Goal: Obtain resource: Download file/media

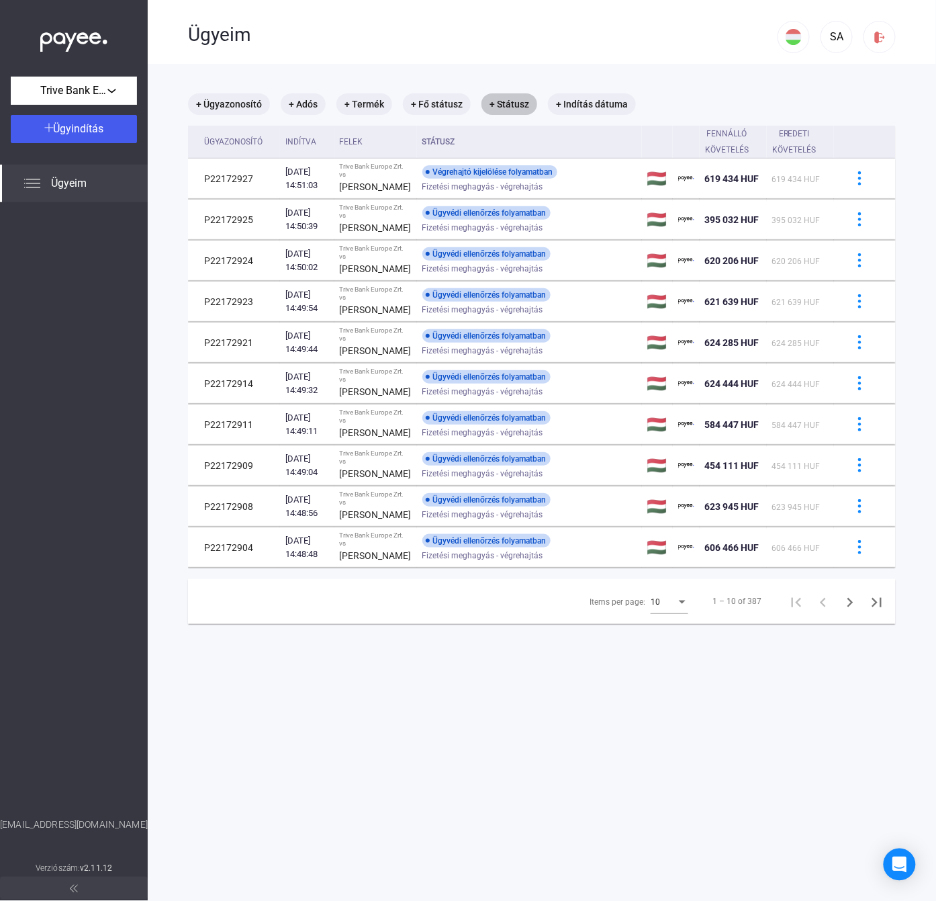
click at [514, 105] on mat-chip "+ Státusz" at bounding box center [510, 103] width 56 height 21
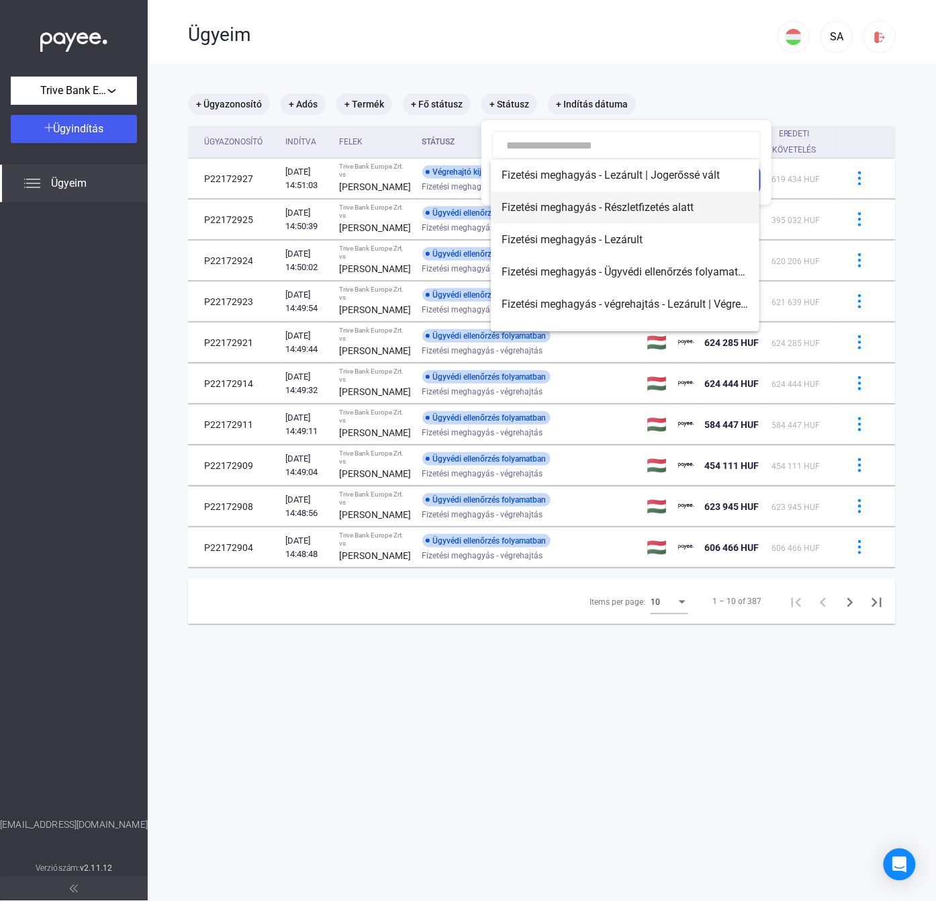
click at [598, 214] on span "Fizetési meghagyás - Részletfizetés alatt" at bounding box center [625, 207] width 247 height 16
type input "**********"
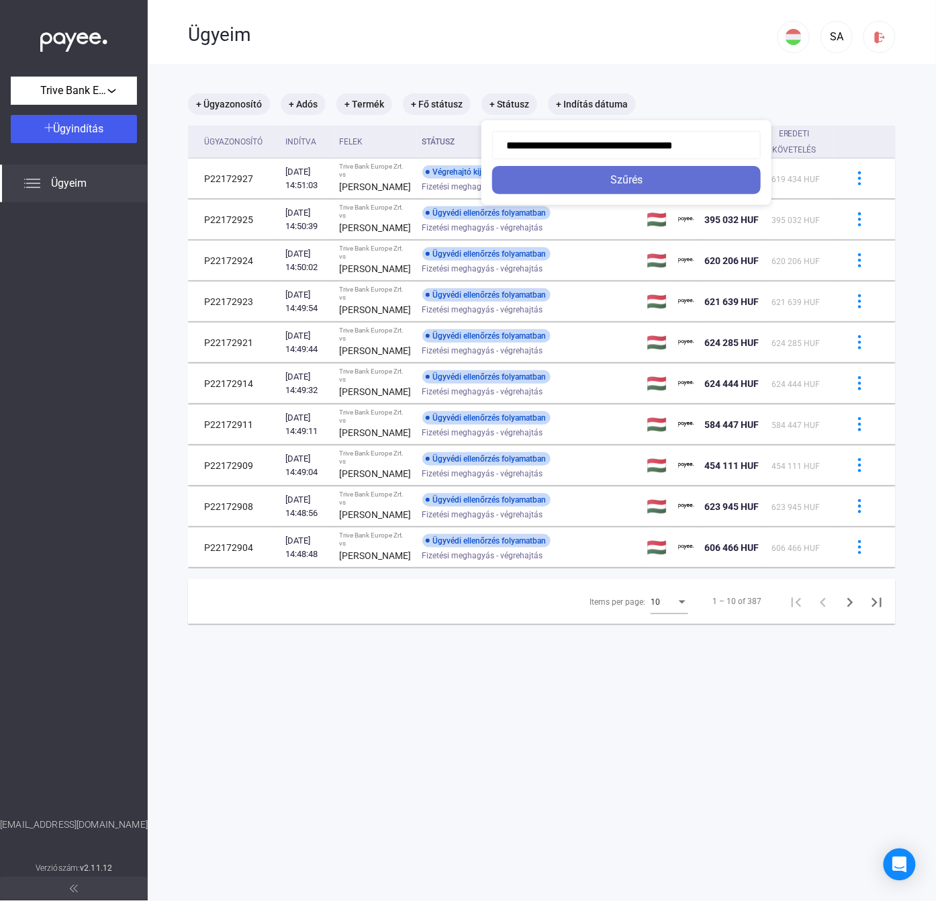
click at [640, 183] on div "Szűrés" at bounding box center [626, 180] width 261 height 16
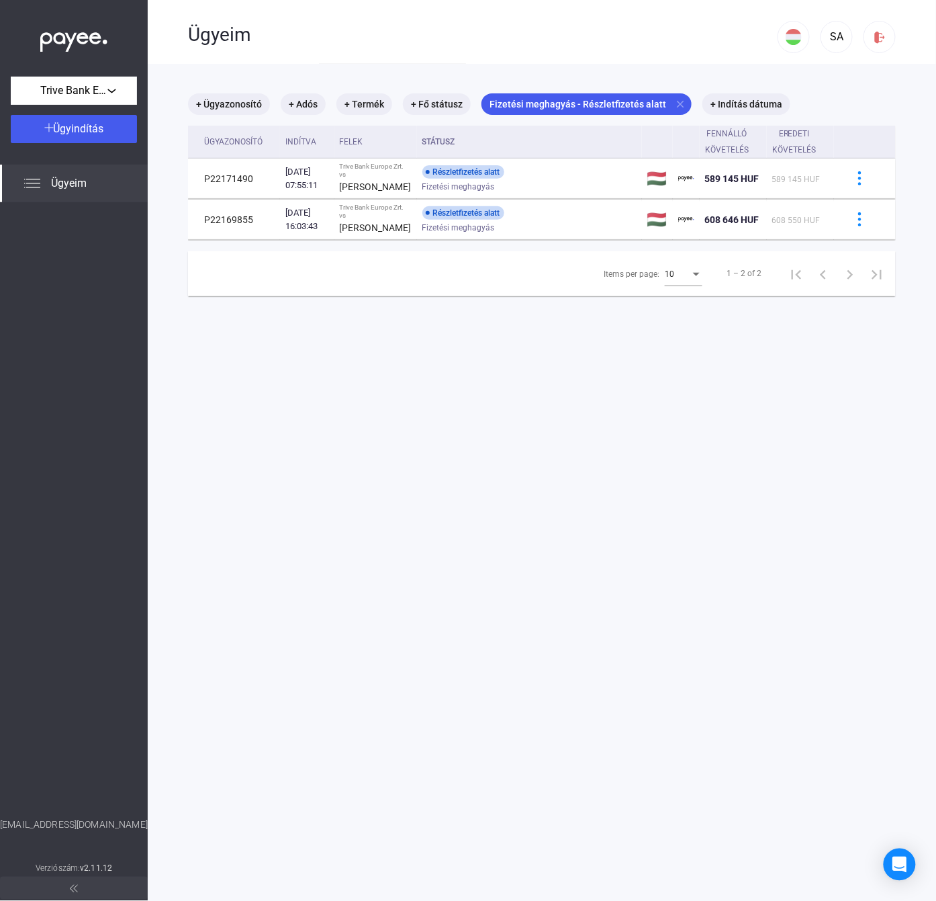
drag, startPoint x: 503, startPoint y: 398, endPoint x: 503, endPoint y: 388, distance: 10.1
click at [503, 398] on main "+ Ügyazonosító + Adós + Termék + Fő státusz Fizetési meghagyás - Részletfizetés…" at bounding box center [542, 514] width 788 height 901
click at [674, 98] on mat-icon "close" at bounding box center [680, 104] width 12 height 12
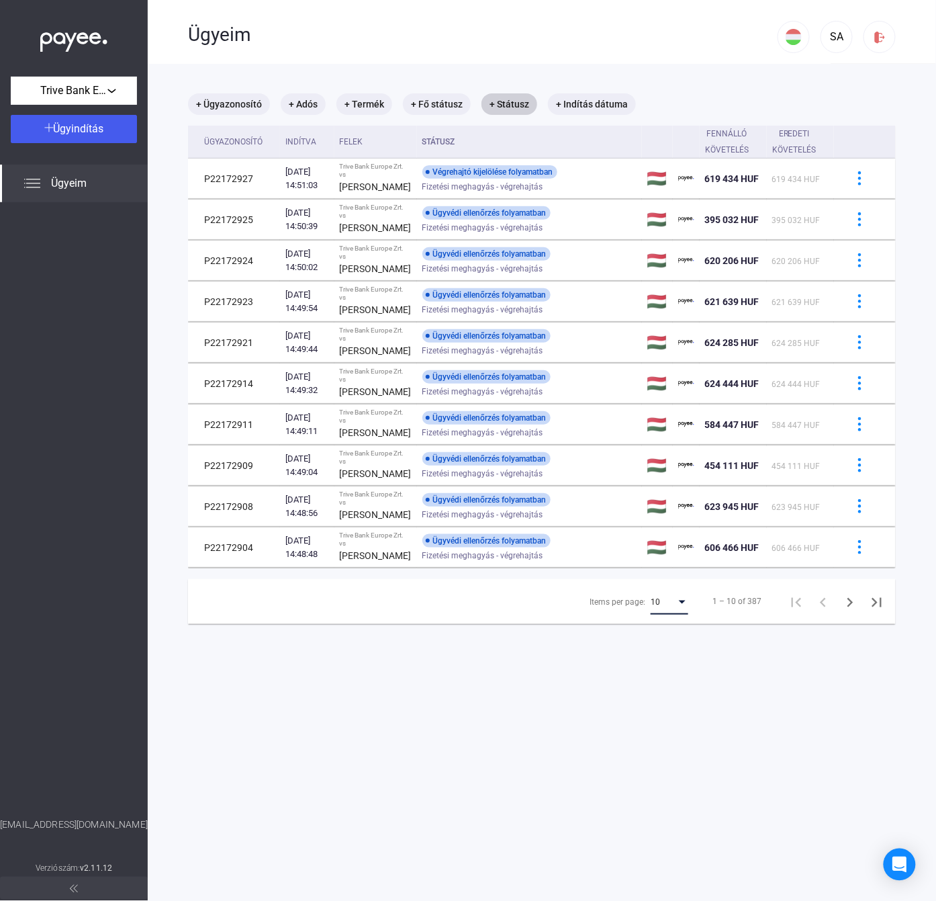
click at [676, 607] on div "Items per page:" at bounding box center [682, 601] width 12 height 11
click at [662, 770] on span "25" at bounding box center [658, 774] width 38 height 16
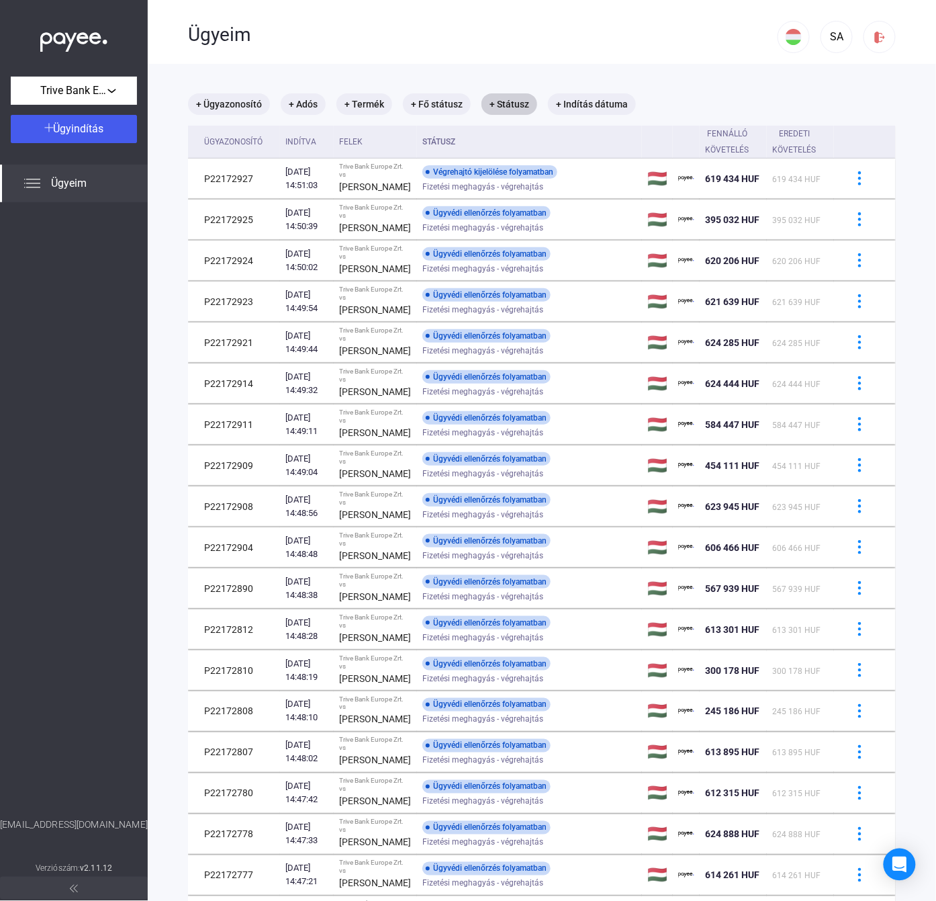
click at [333, 140] on th "Indítva" at bounding box center [307, 142] width 54 height 33
click at [353, 140] on div "+ Ügyazonosító + Adós + Termék + Fő státusz + Státusz + Indítás dátuma Ügyazono…" at bounding box center [542, 670] width 708 height 1154
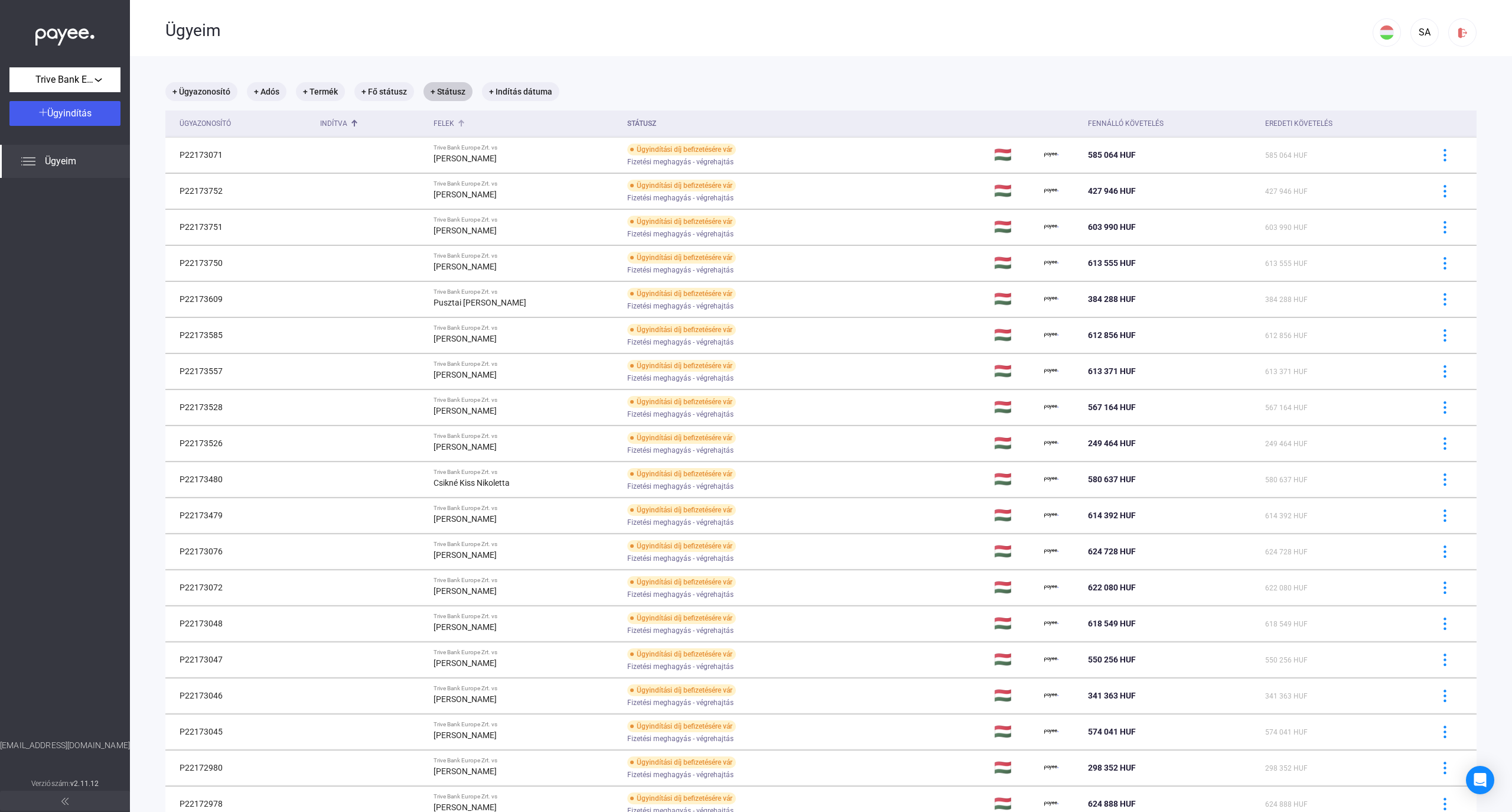
click at [454, 128] on div "Felek" at bounding box center [444, 123] width 21 height 14
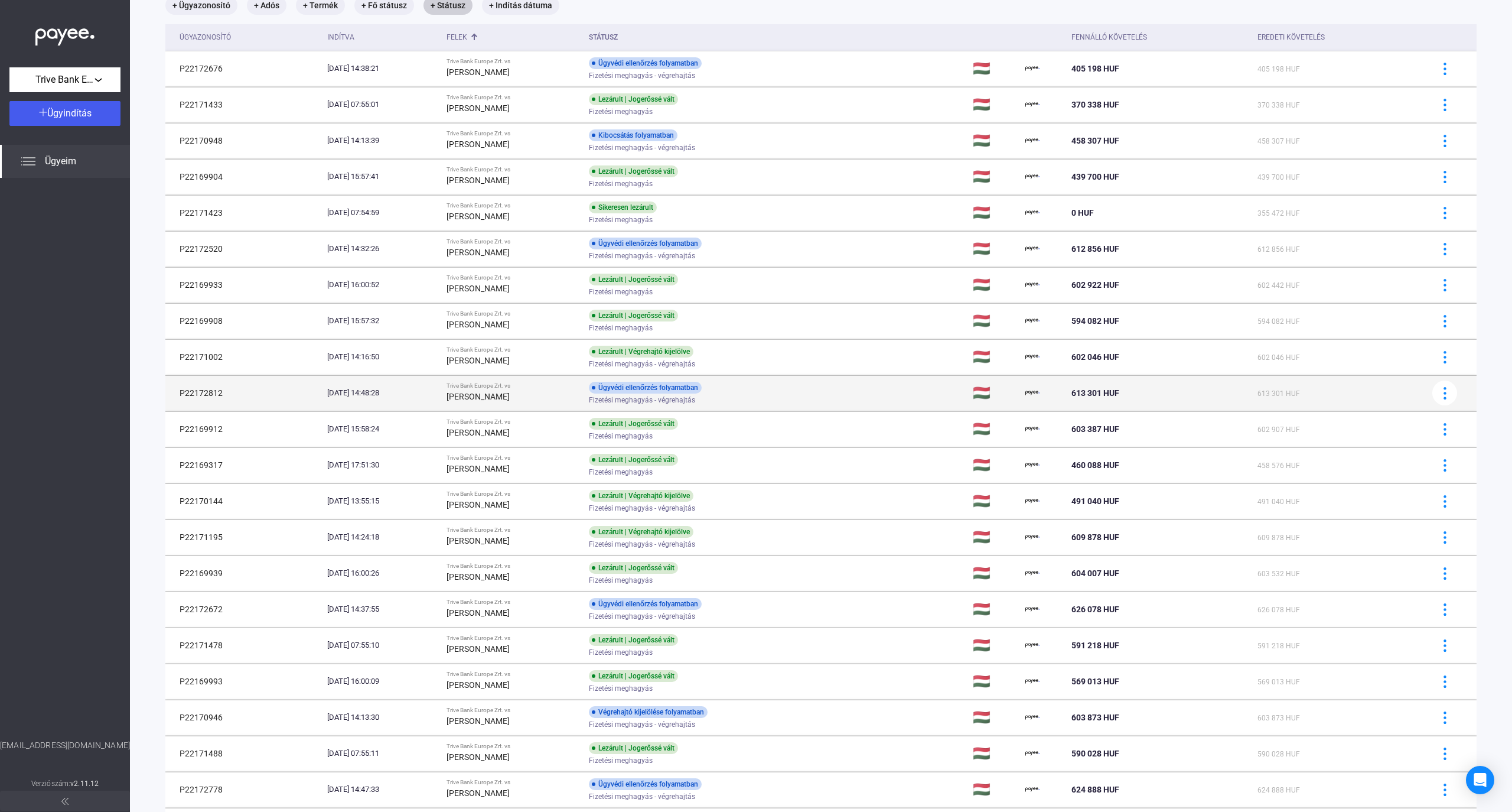
scroll to position [315, 0]
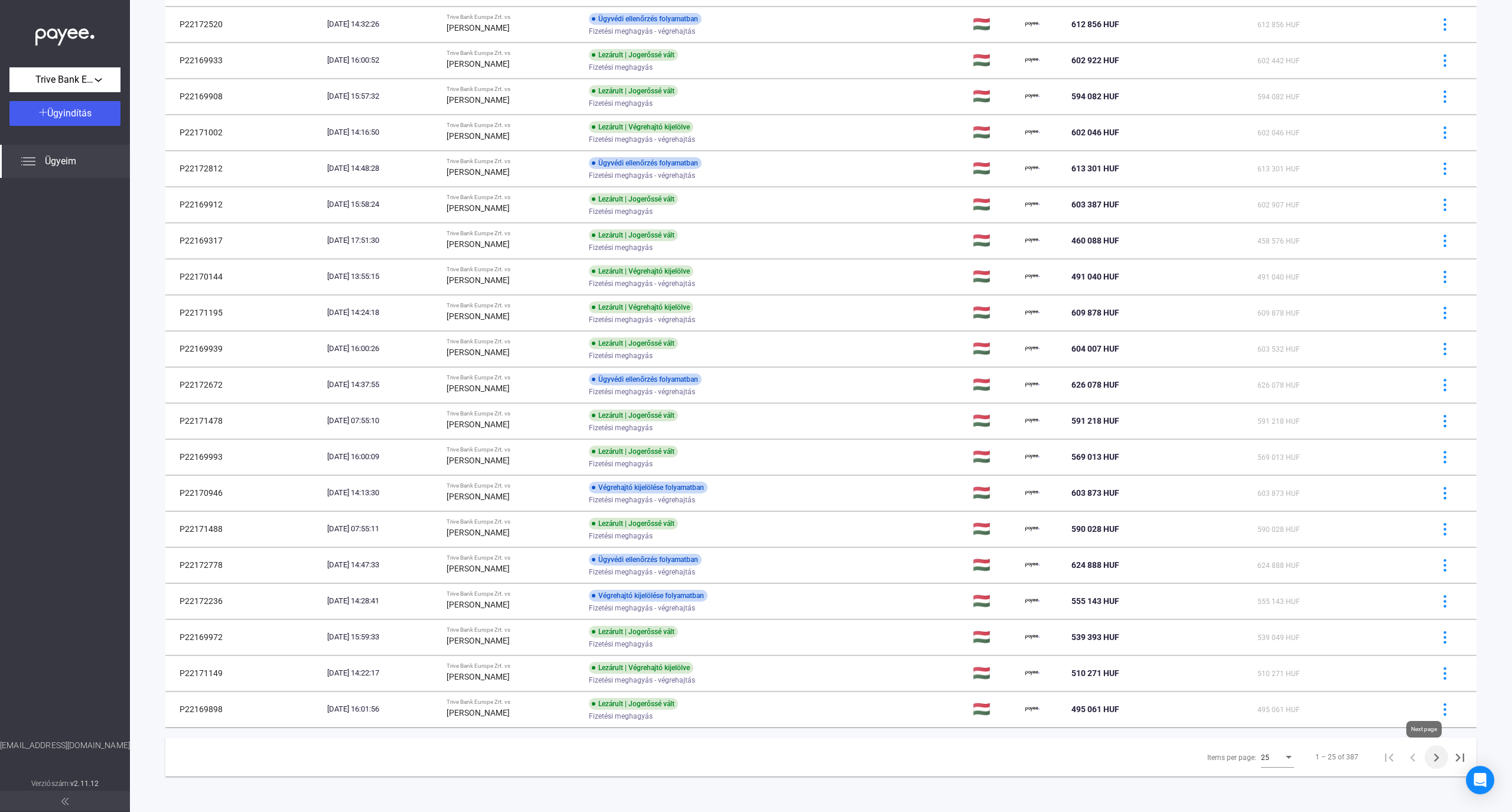
click at [823, 755] on icon "Next page" at bounding box center [1436, 757] width 17 height 17
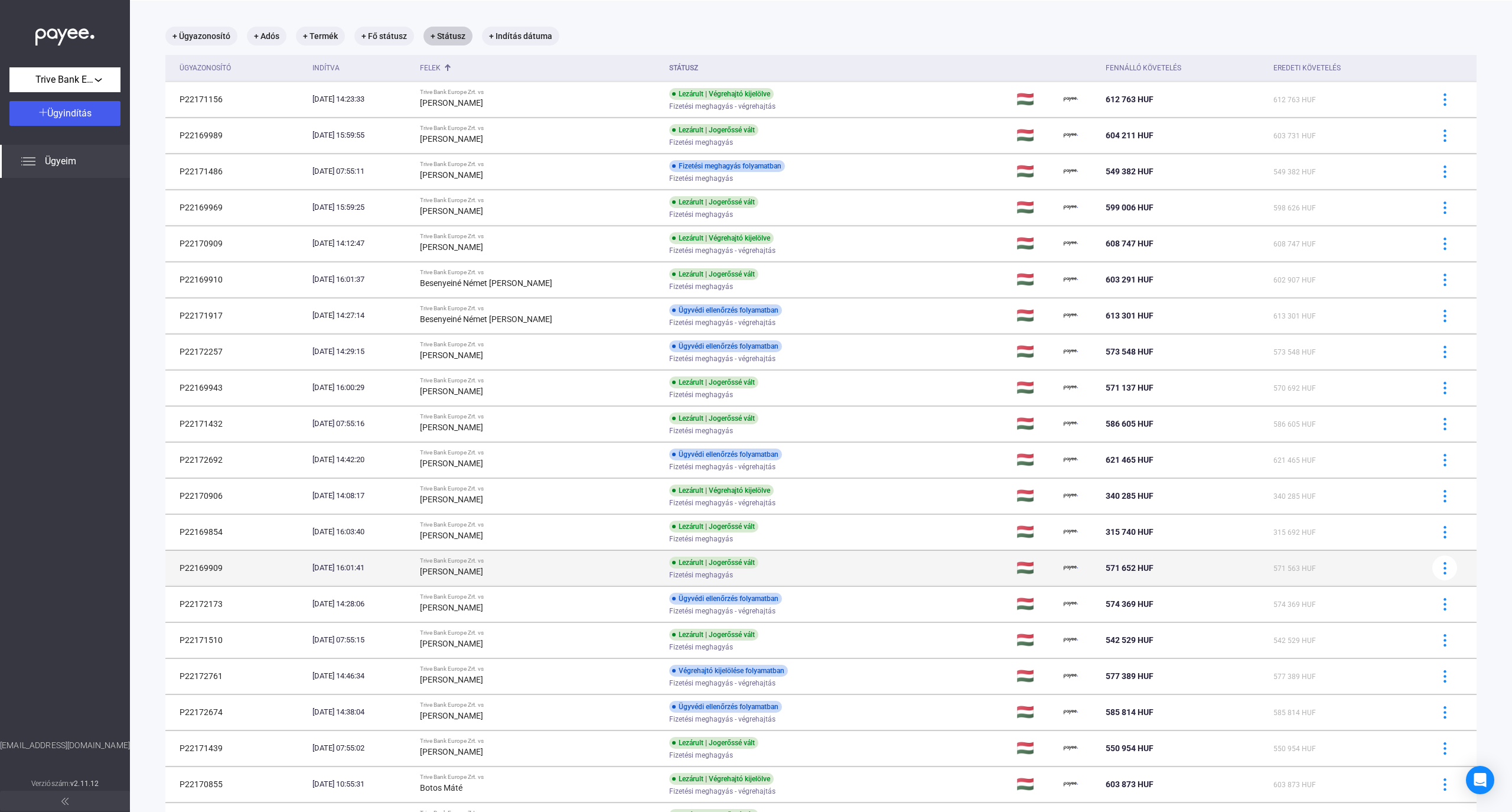
scroll to position [315, 0]
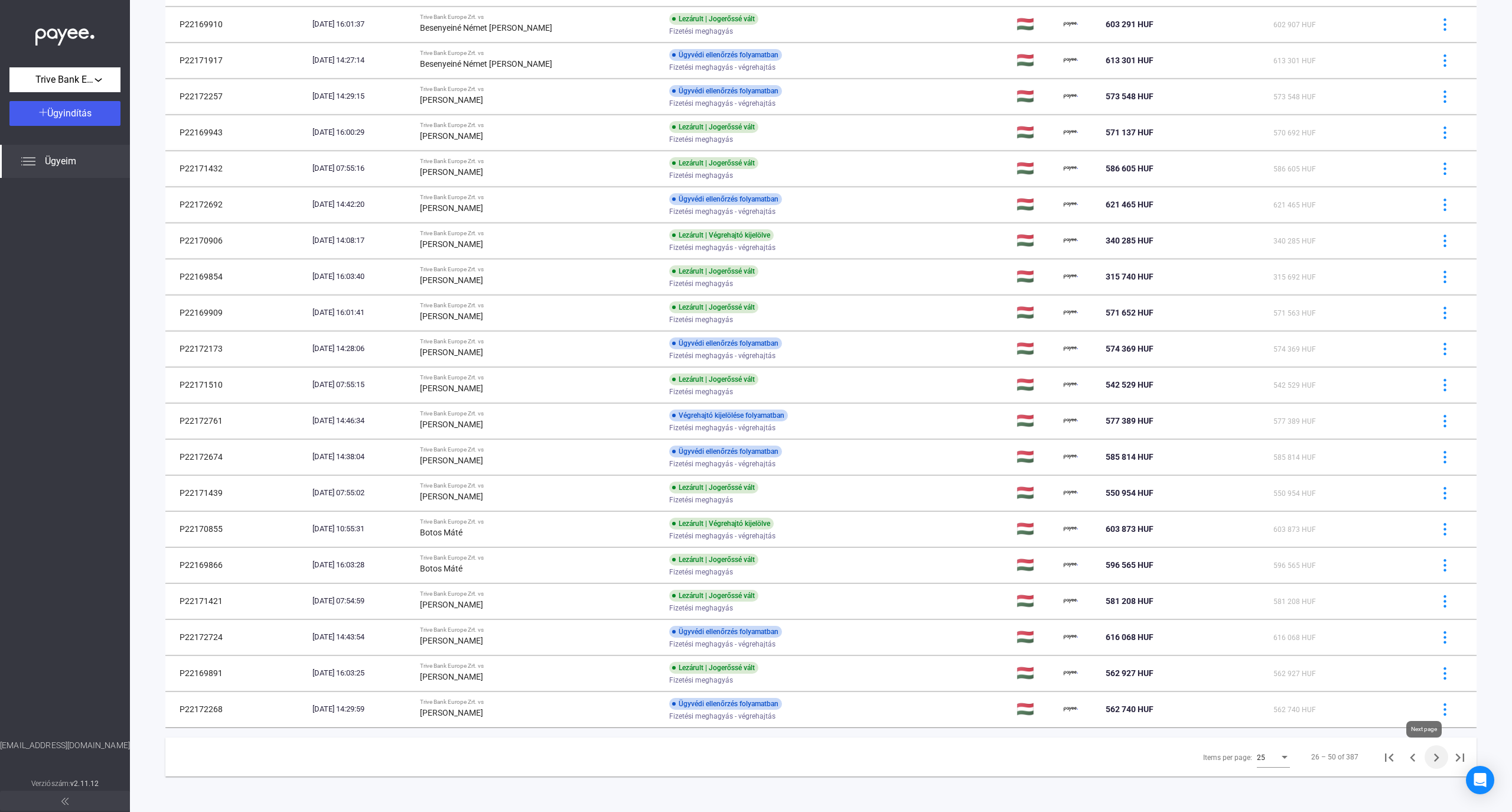
click at [823, 764] on icon "Next page" at bounding box center [1436, 757] width 17 height 17
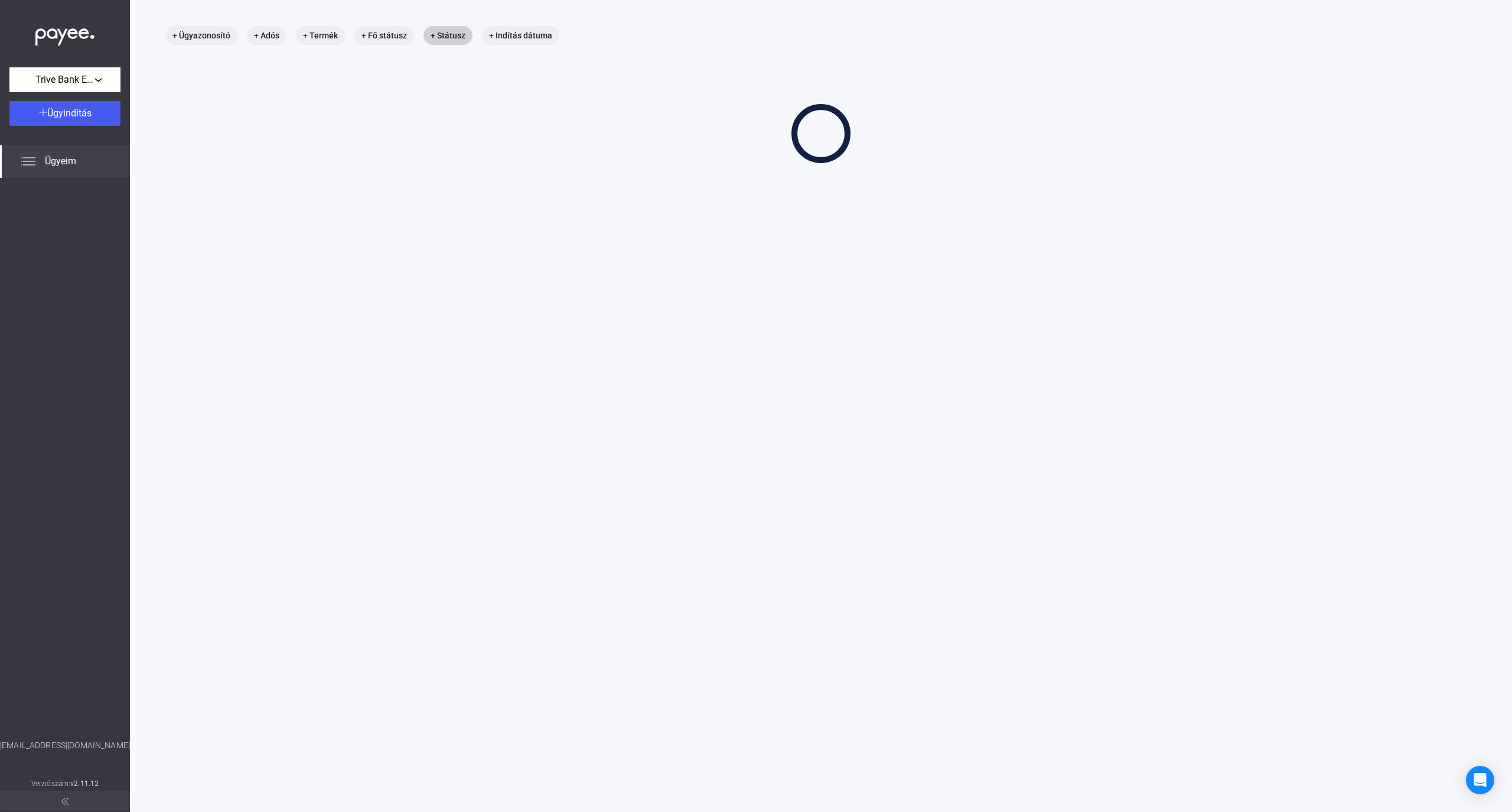
scroll to position [55, 0]
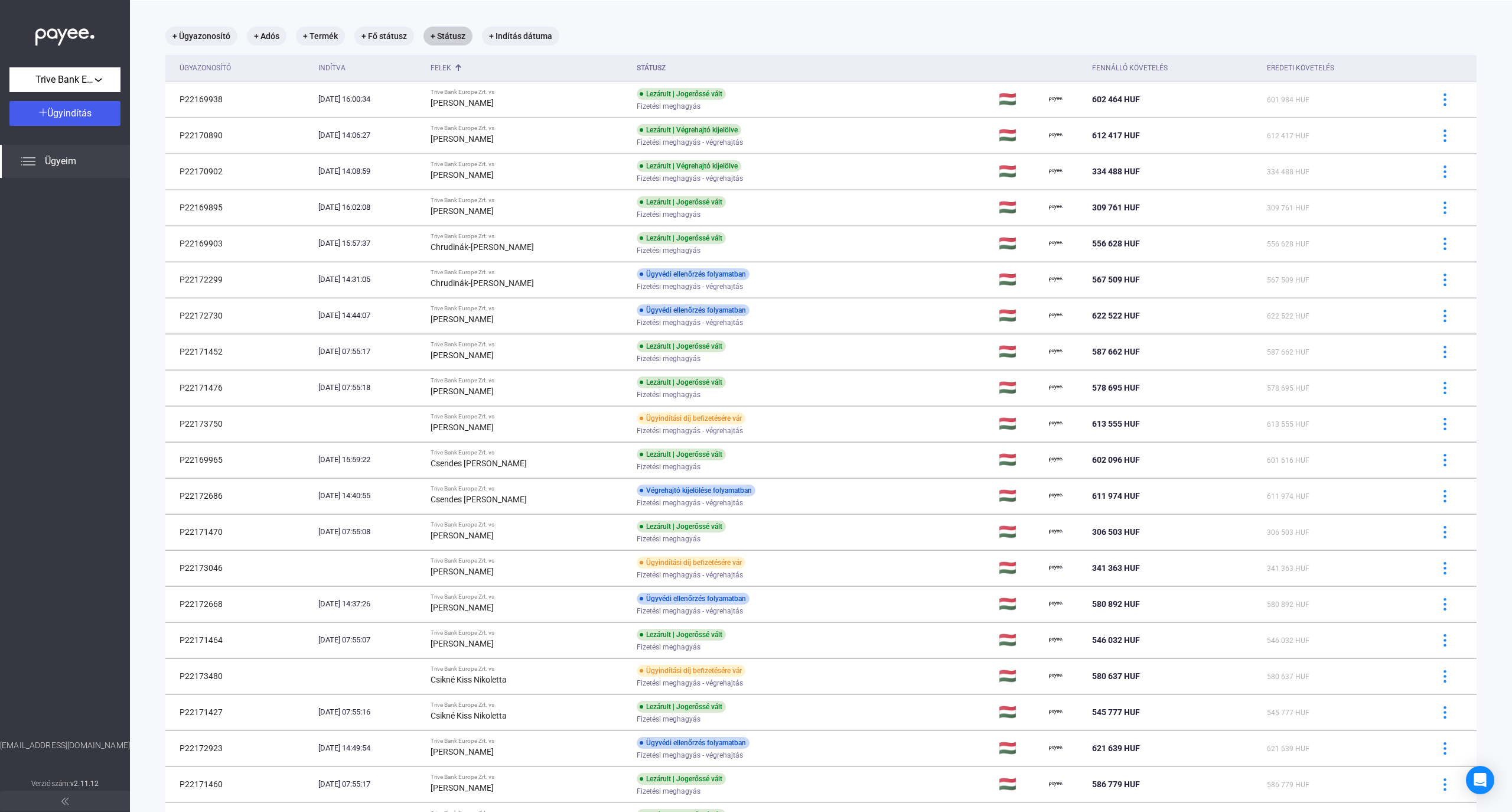
click at [823, 764] on td at bounding box center [1450, 748] width 55 height 35
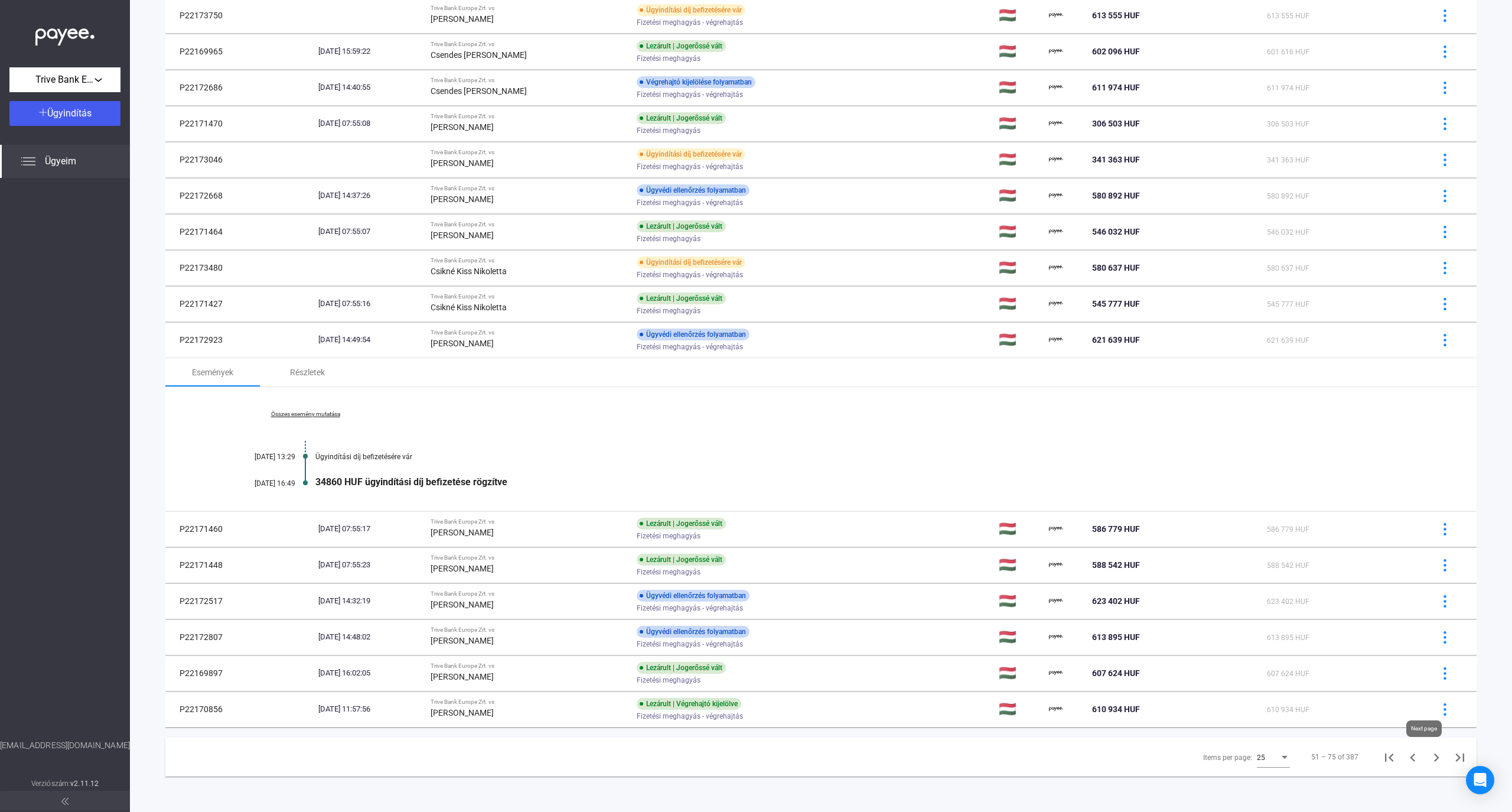
click at [823, 755] on icon "Next page" at bounding box center [1436, 757] width 17 height 17
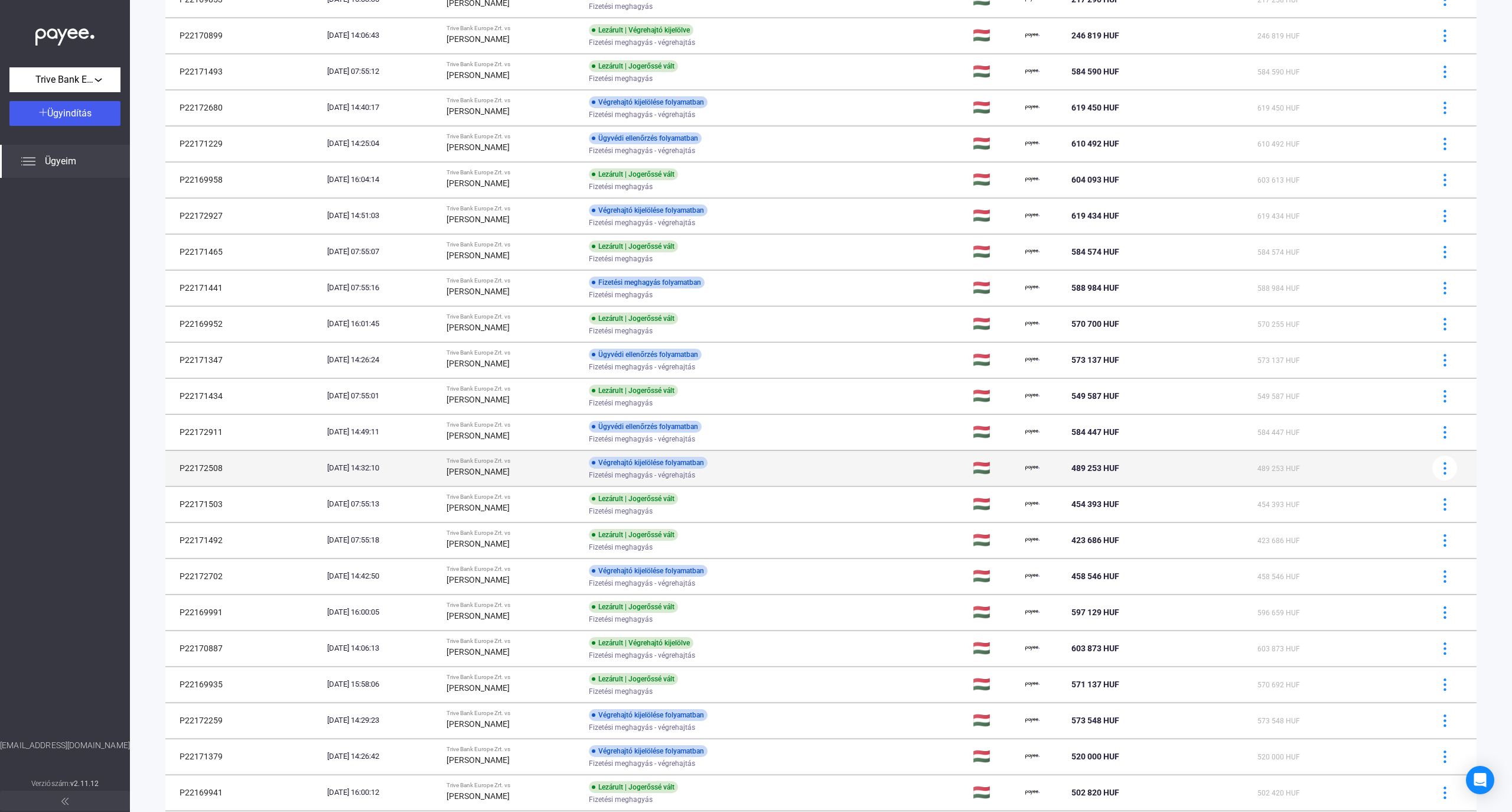
scroll to position [315, 0]
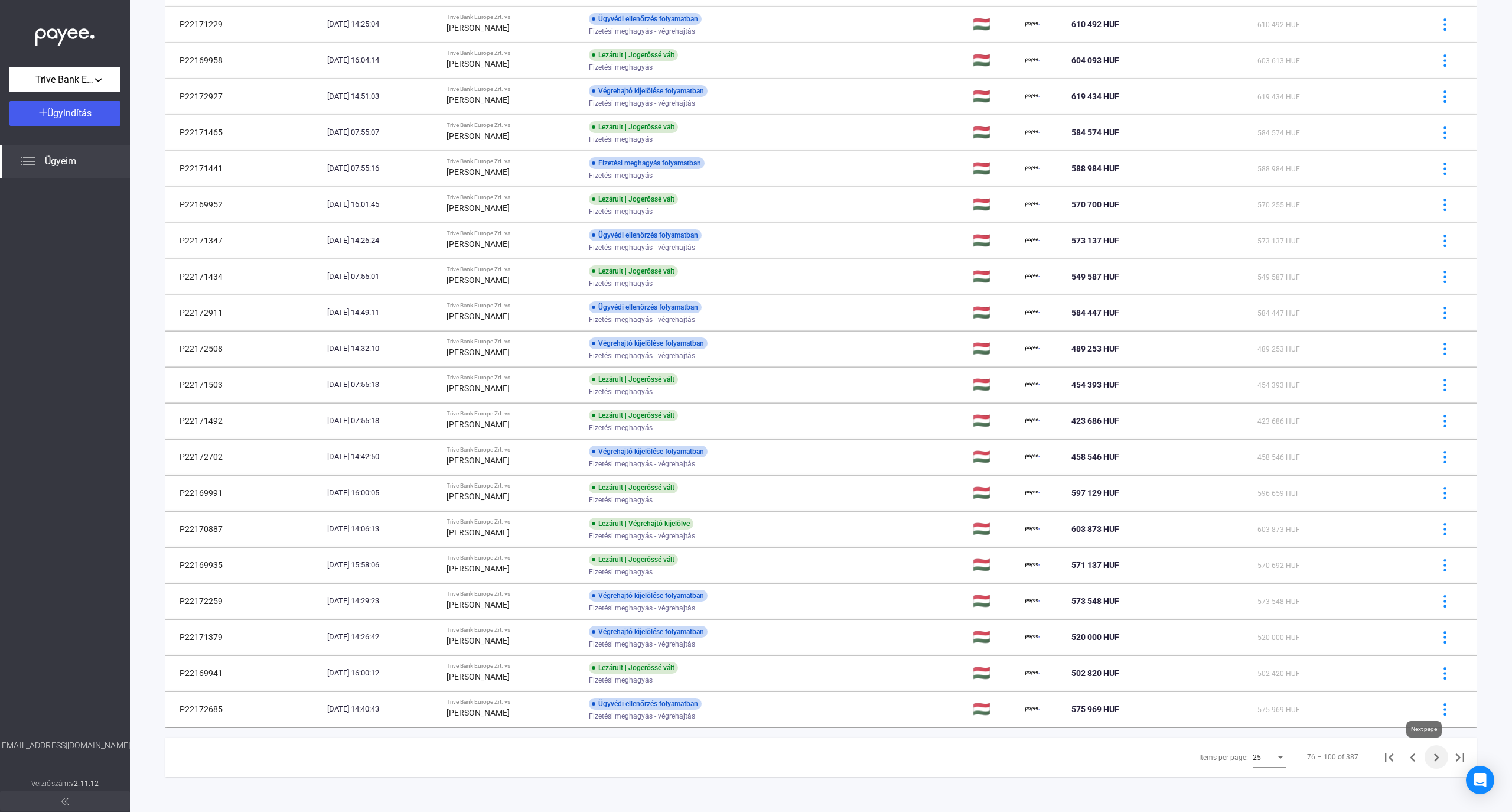
click at [823, 760] on icon "Next page" at bounding box center [1436, 757] width 17 height 17
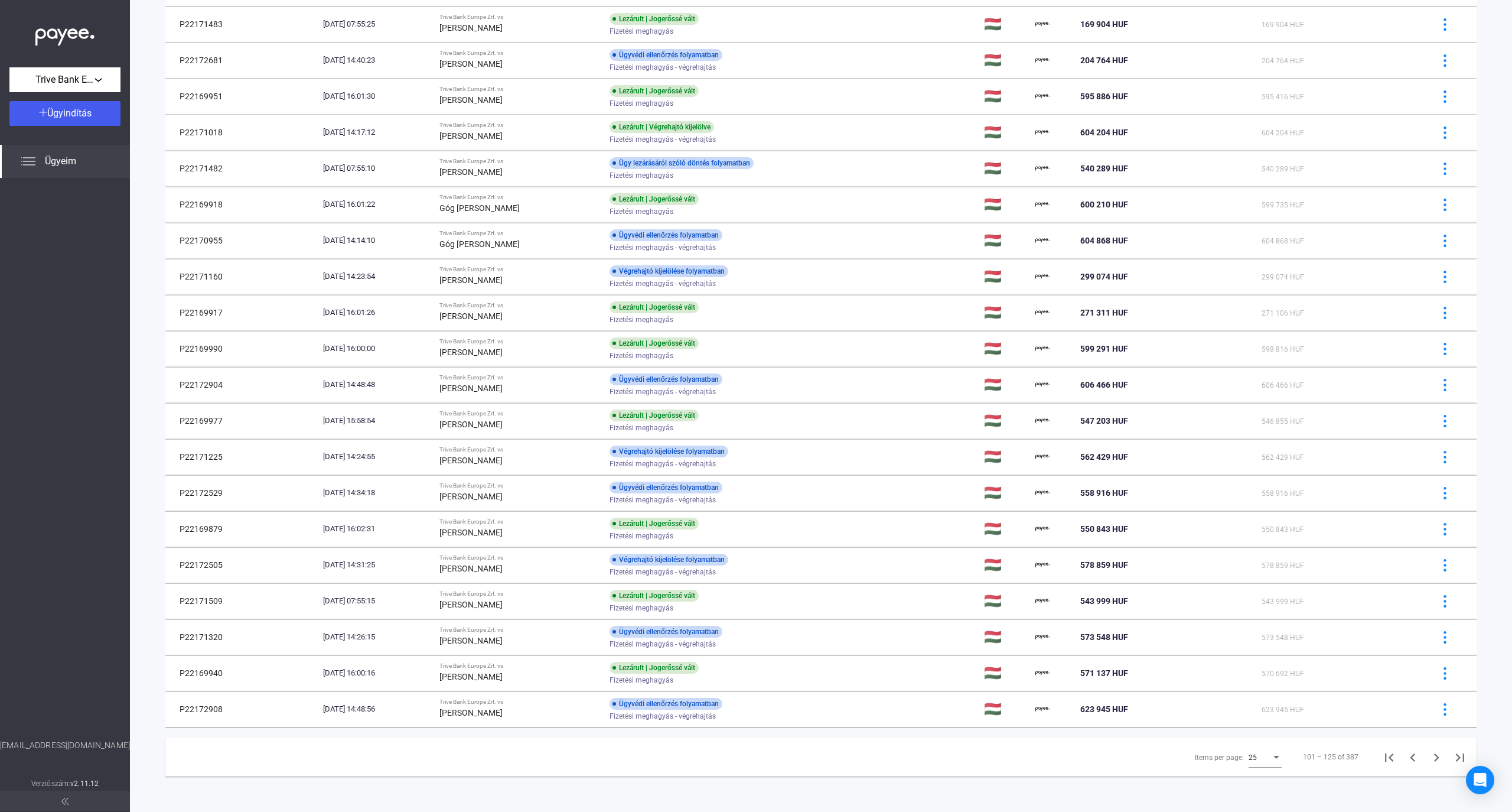
scroll to position [315, 0]
click at [823, 762] on icon "Next page" at bounding box center [1436, 757] width 17 height 17
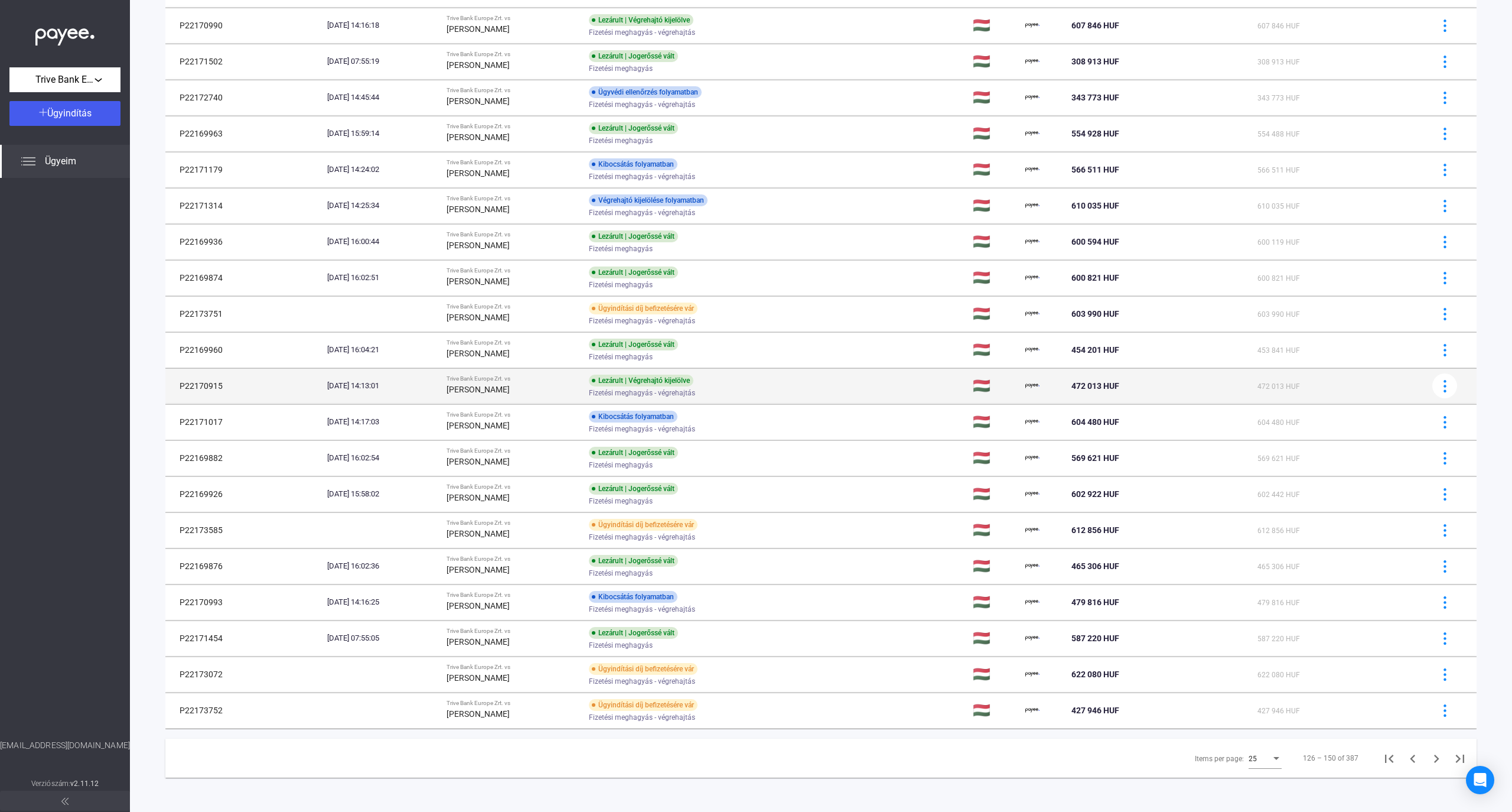
scroll to position [315, 0]
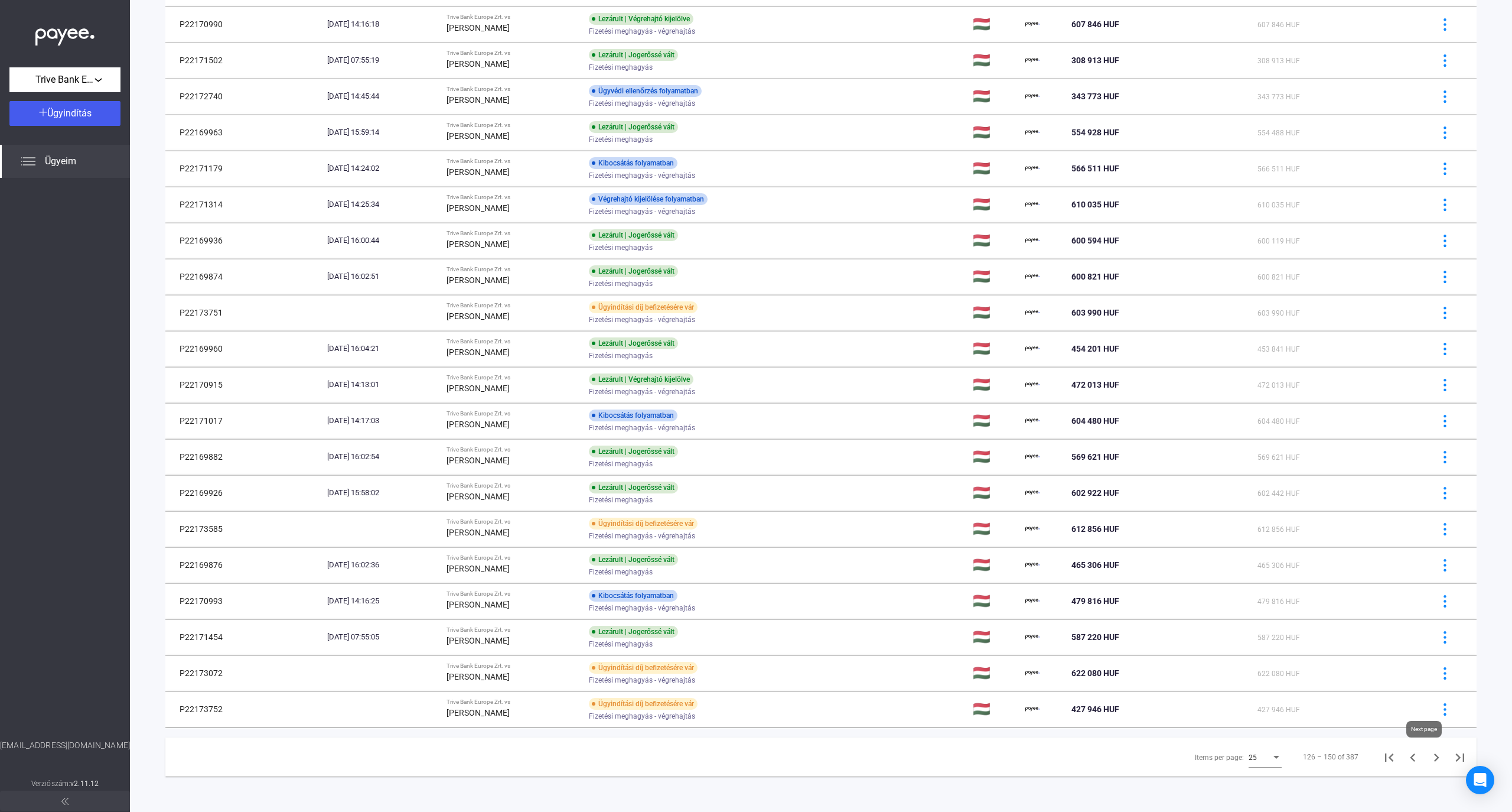
click at [823, 751] on icon "Next page" at bounding box center [1436, 757] width 17 height 17
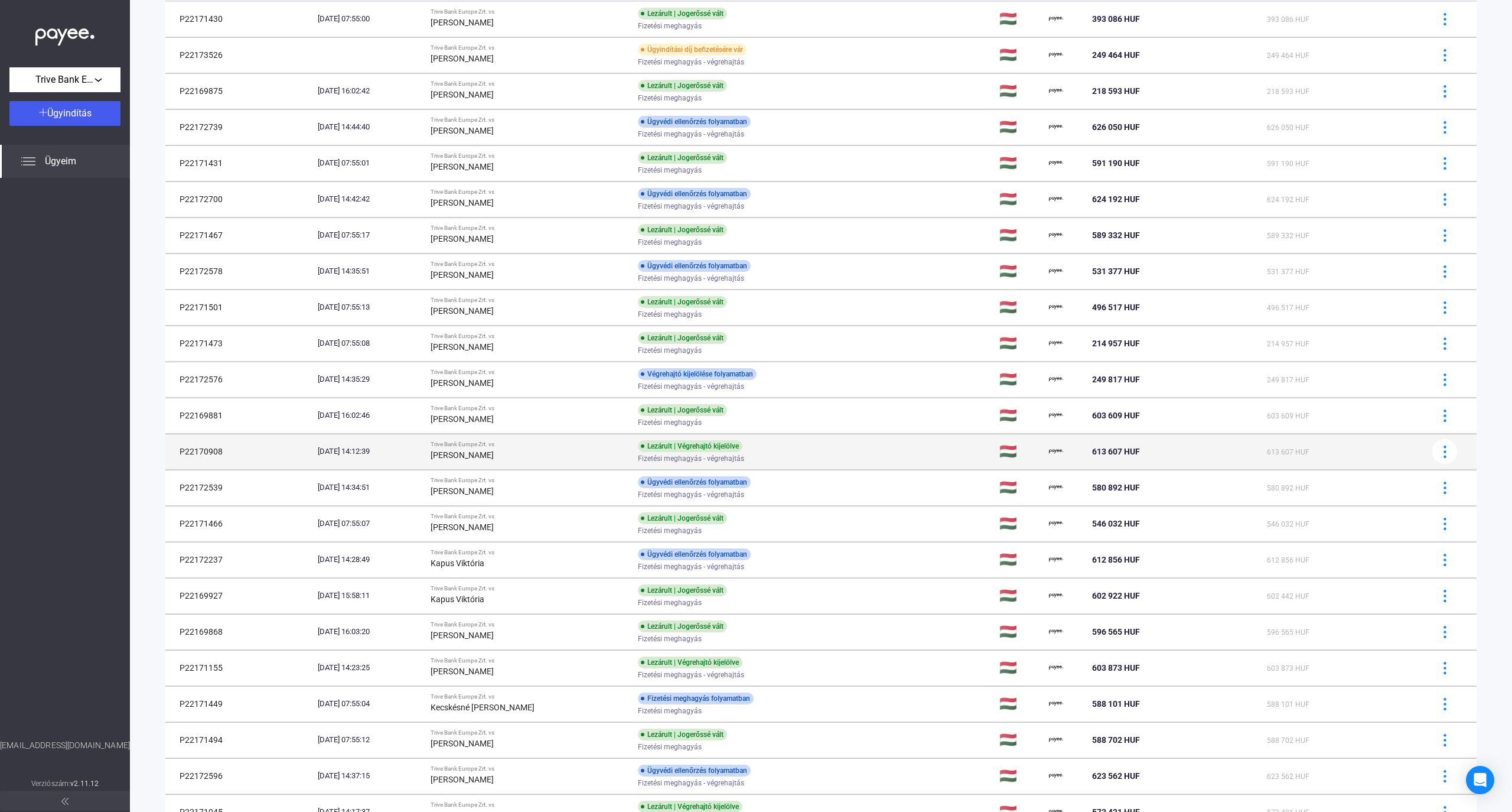
scroll to position [315, 0]
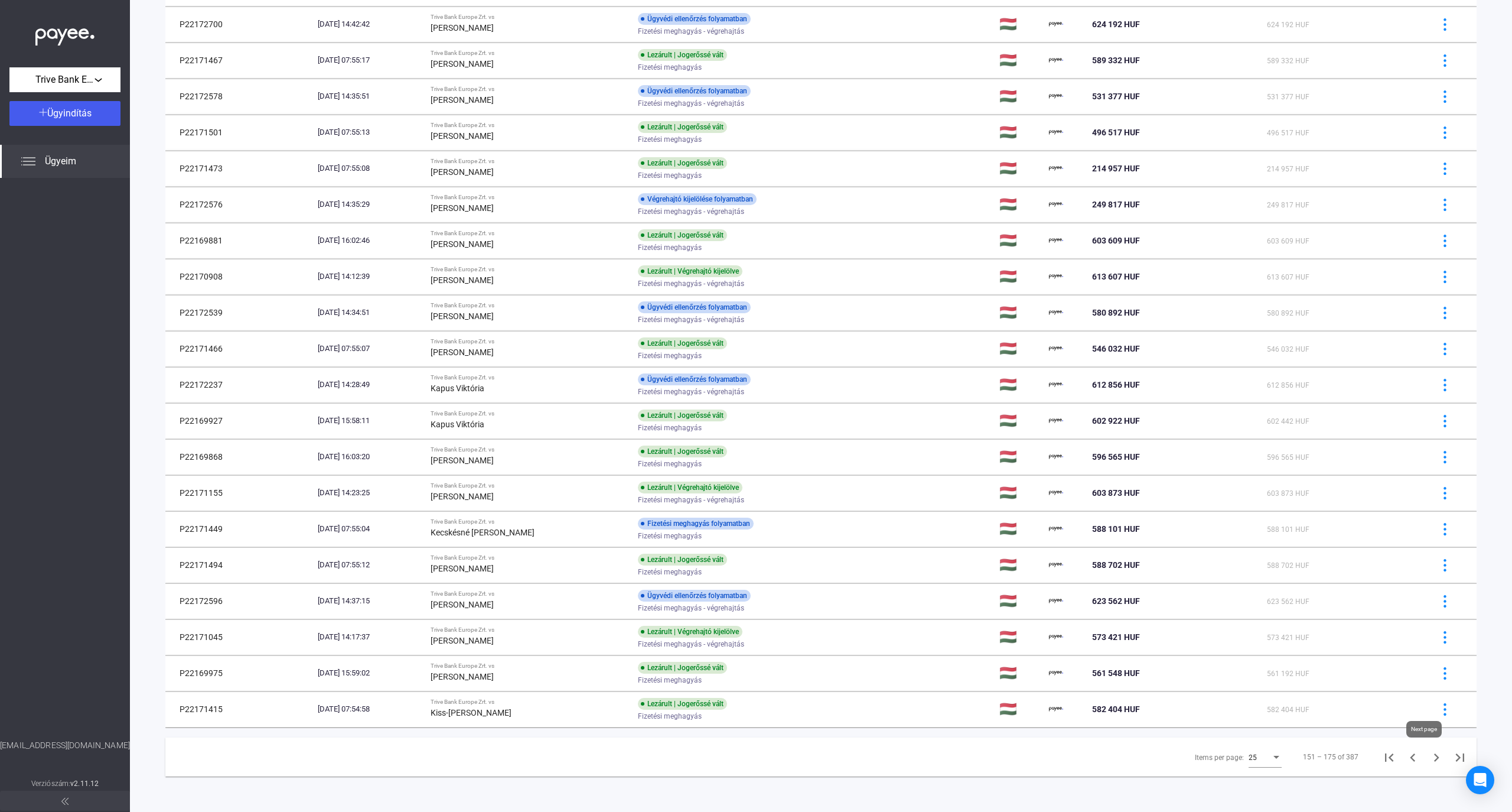
click at [823, 754] on icon "Next page" at bounding box center [1436, 757] width 17 height 17
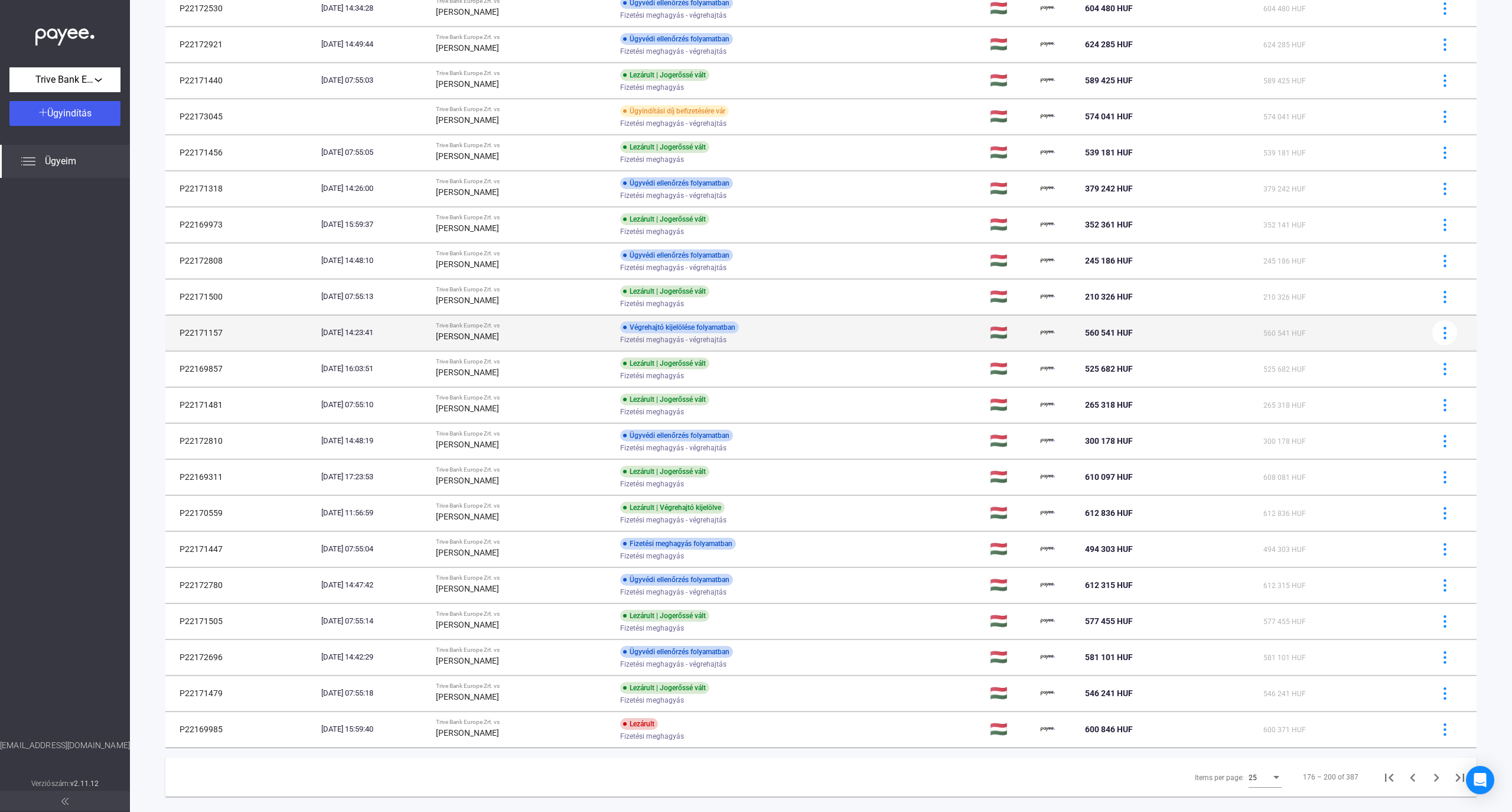
scroll to position [292, 0]
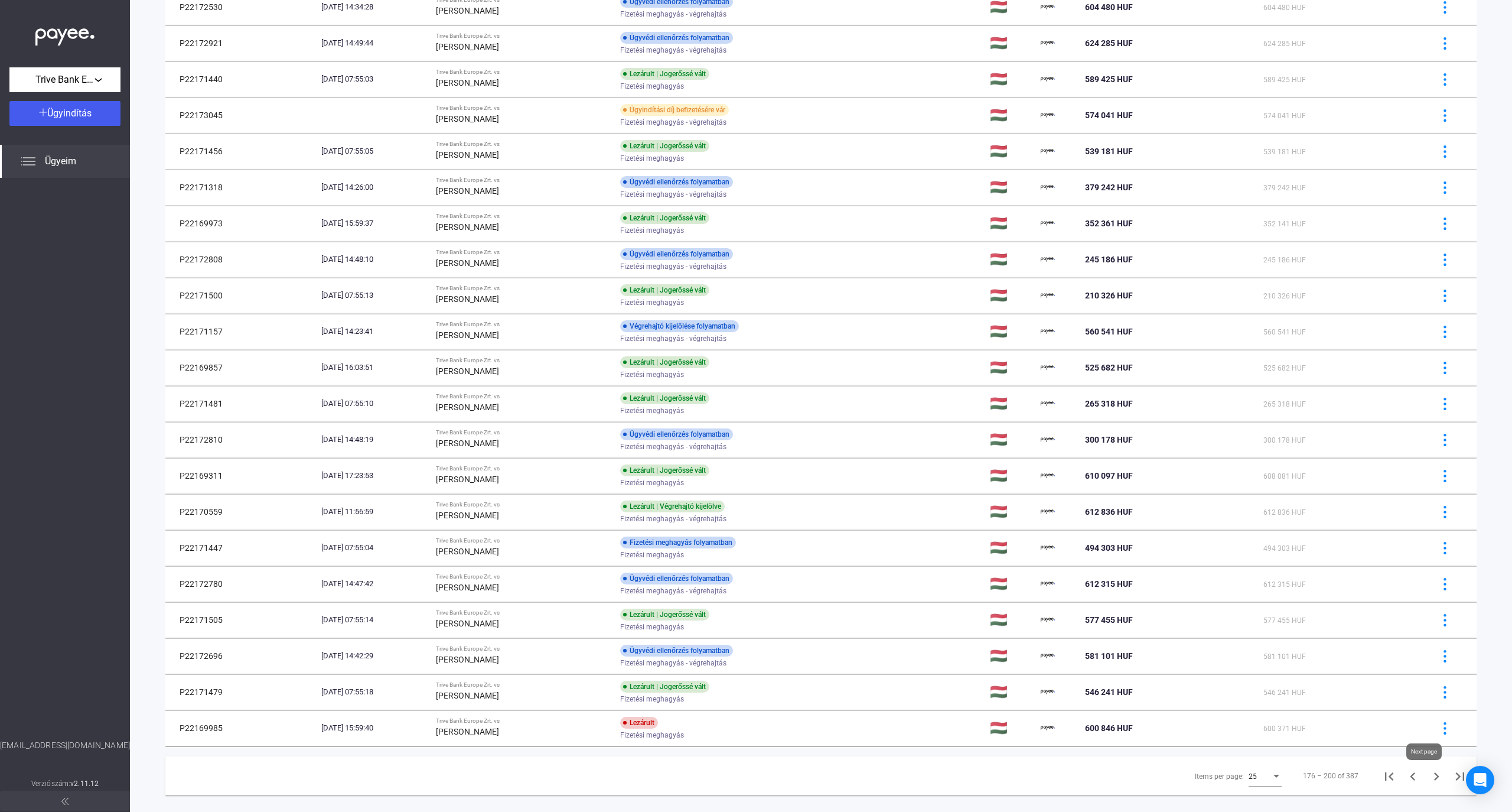
click at [823, 783] on icon "Next page" at bounding box center [1436, 776] width 17 height 17
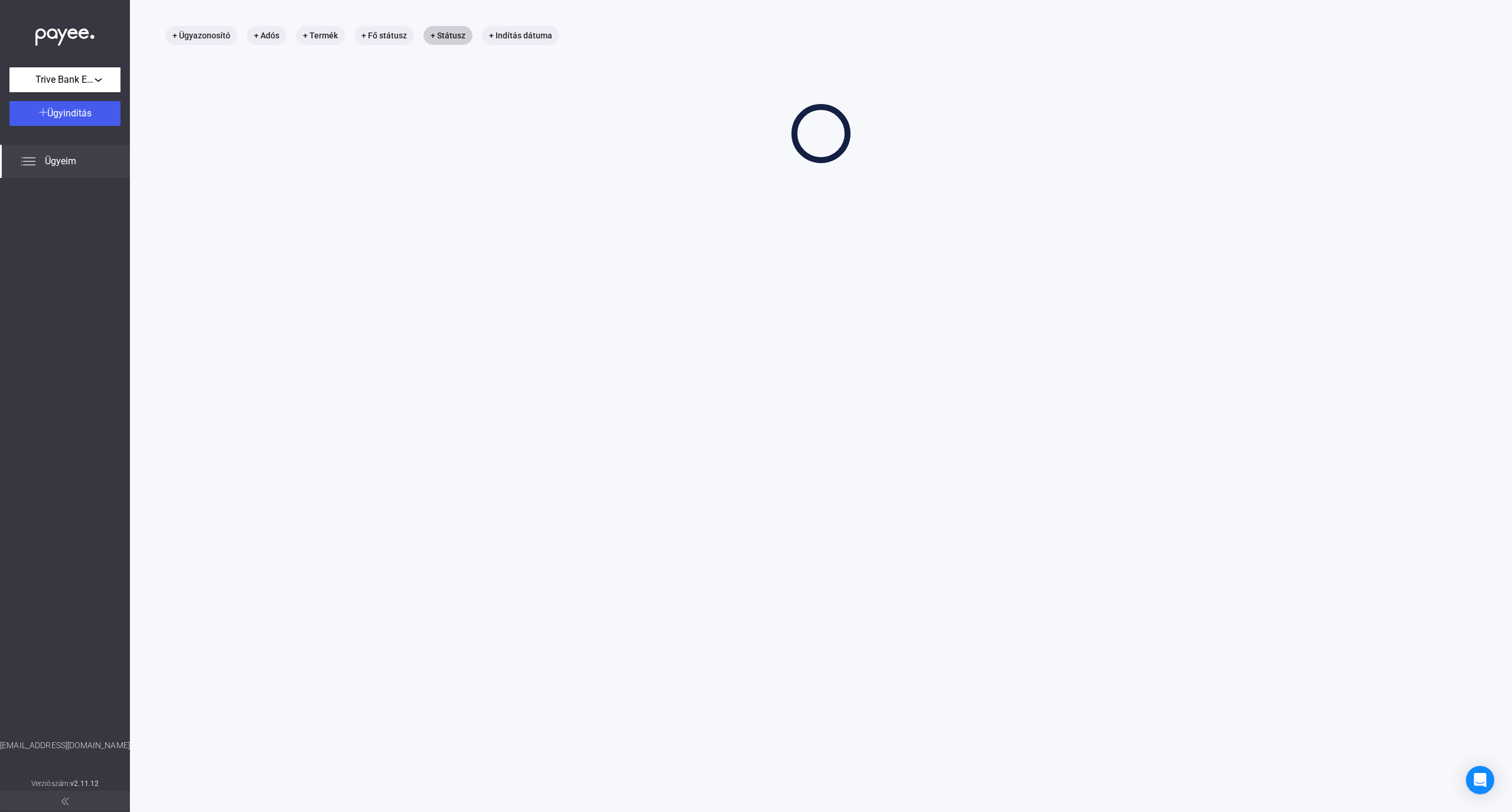
scroll to position [55, 0]
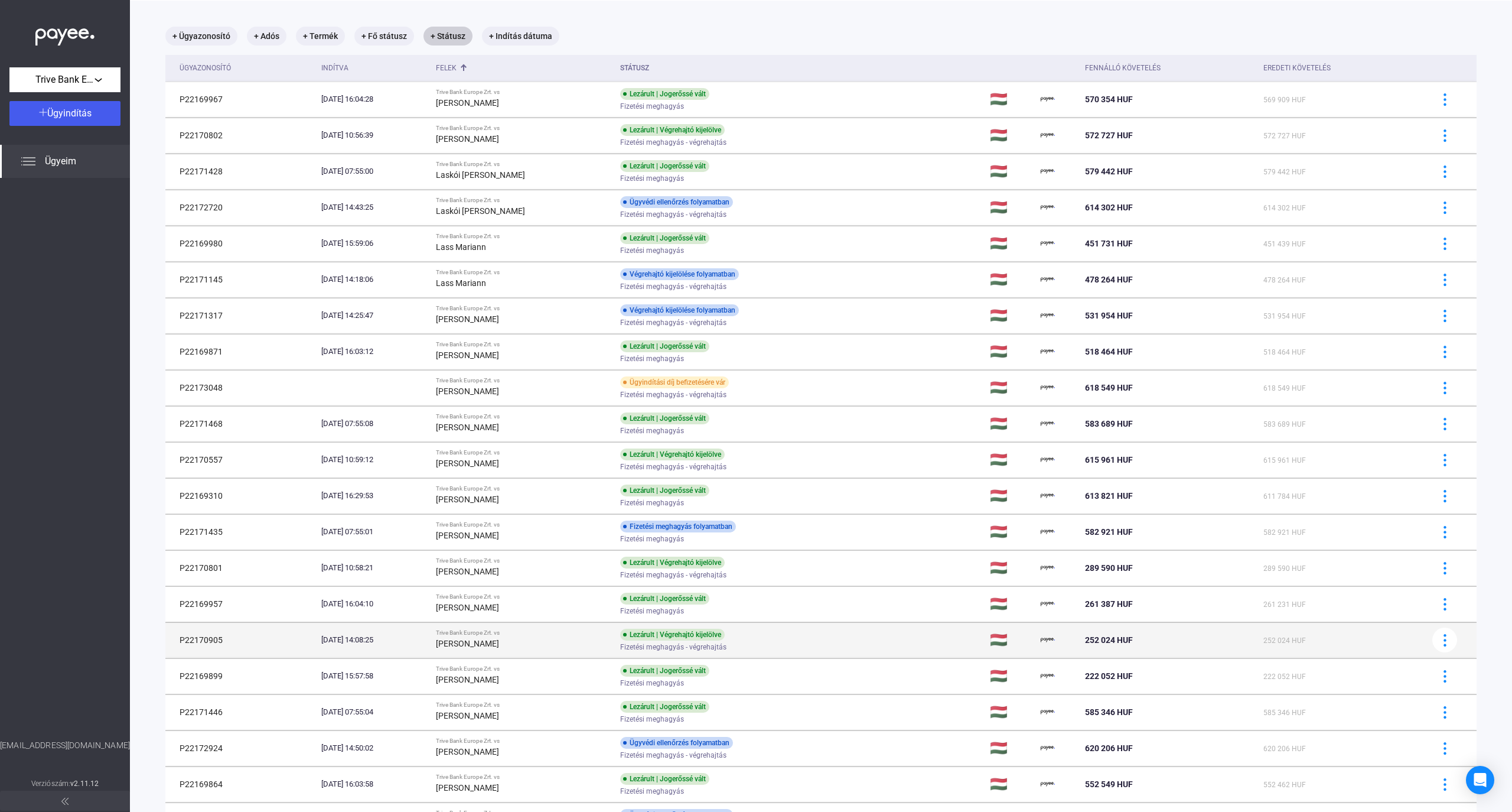
click at [589, 647] on div "[PERSON_NAME]" at bounding box center [523, 643] width 175 height 14
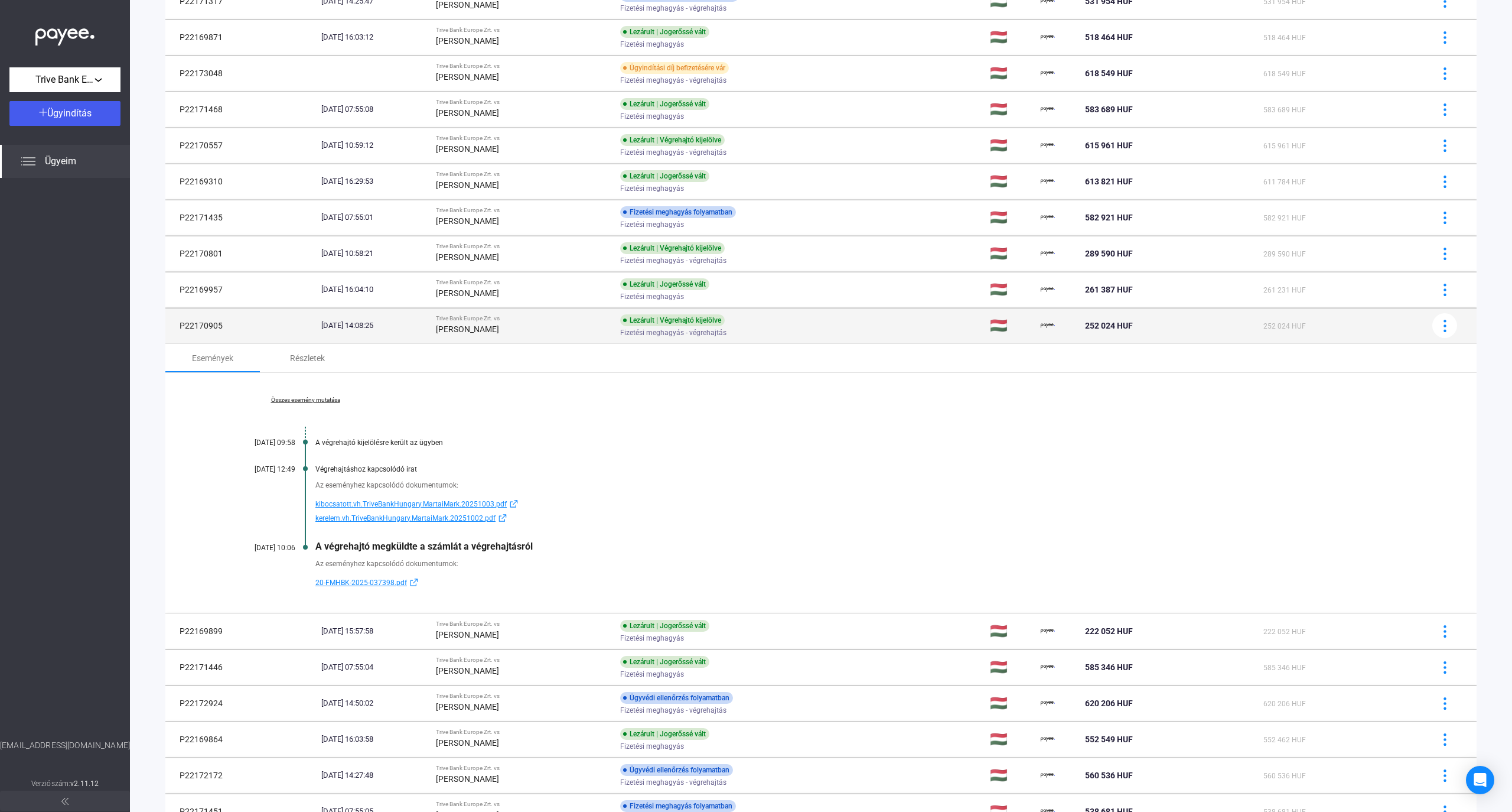
scroll to position [371, 0]
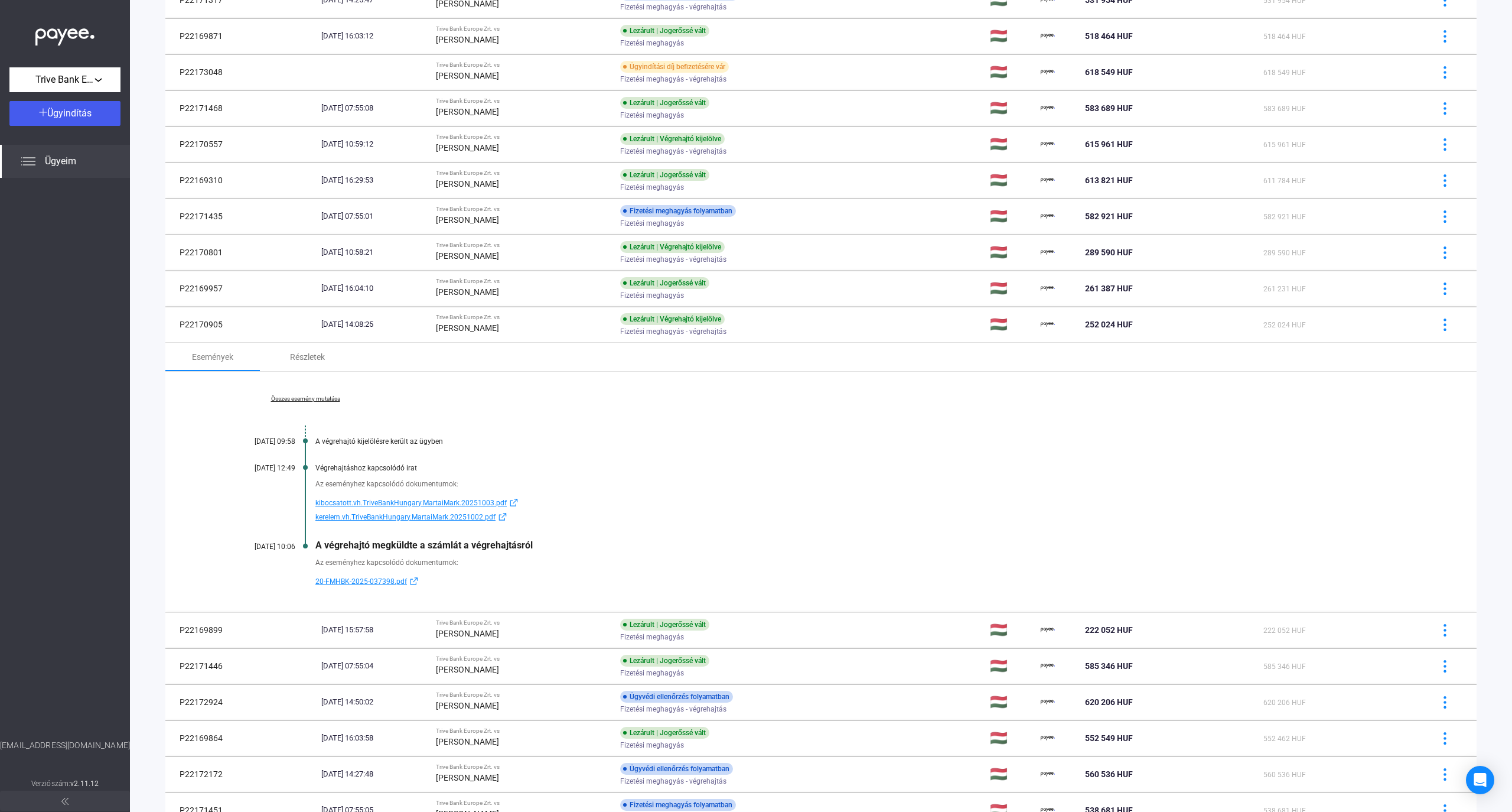
click at [374, 585] on span "20-FMHBK-2025-037398.pdf" at bounding box center [362, 582] width 91 height 14
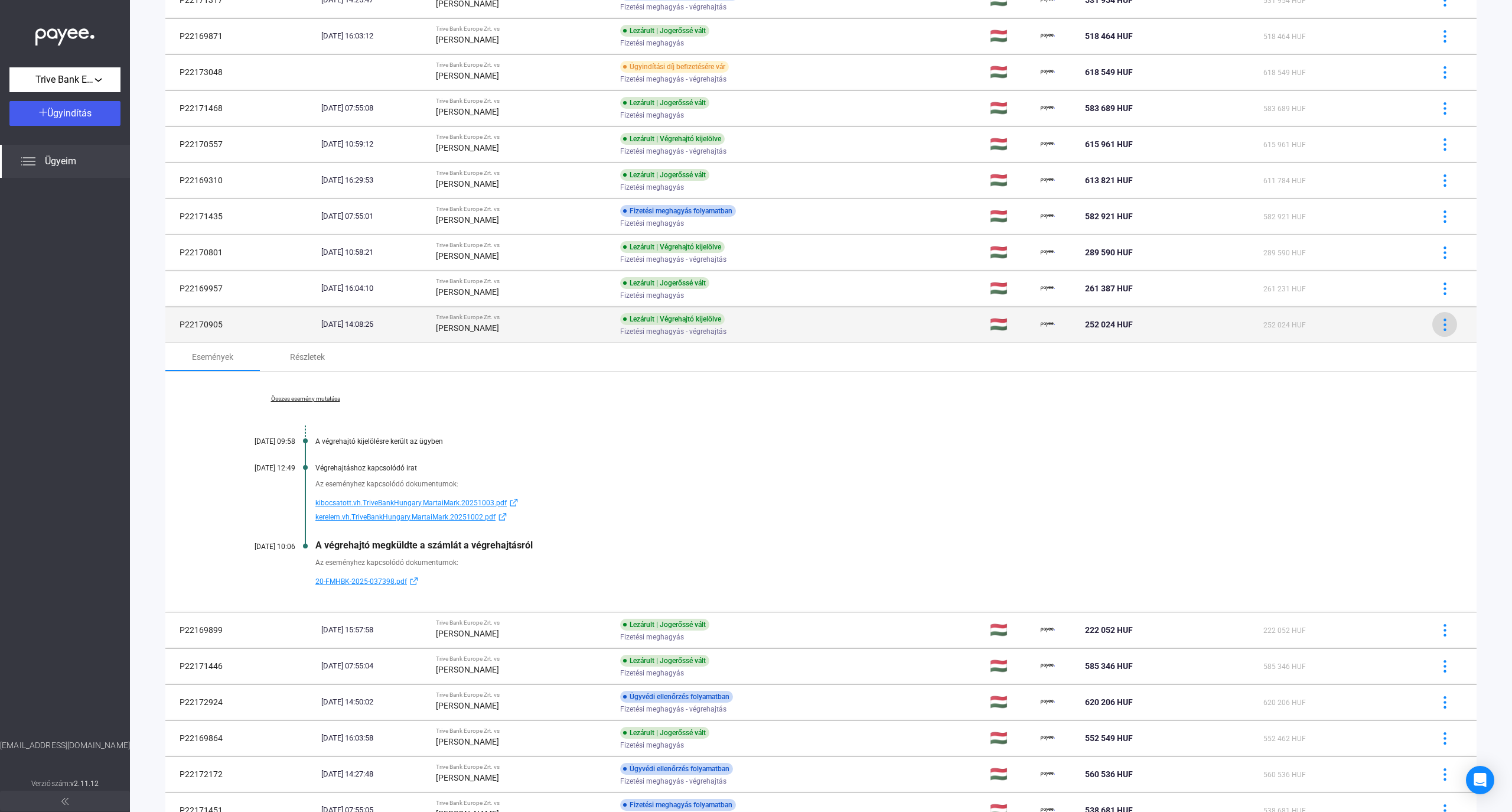
click at [823, 325] on img at bounding box center [1445, 325] width 12 height 12
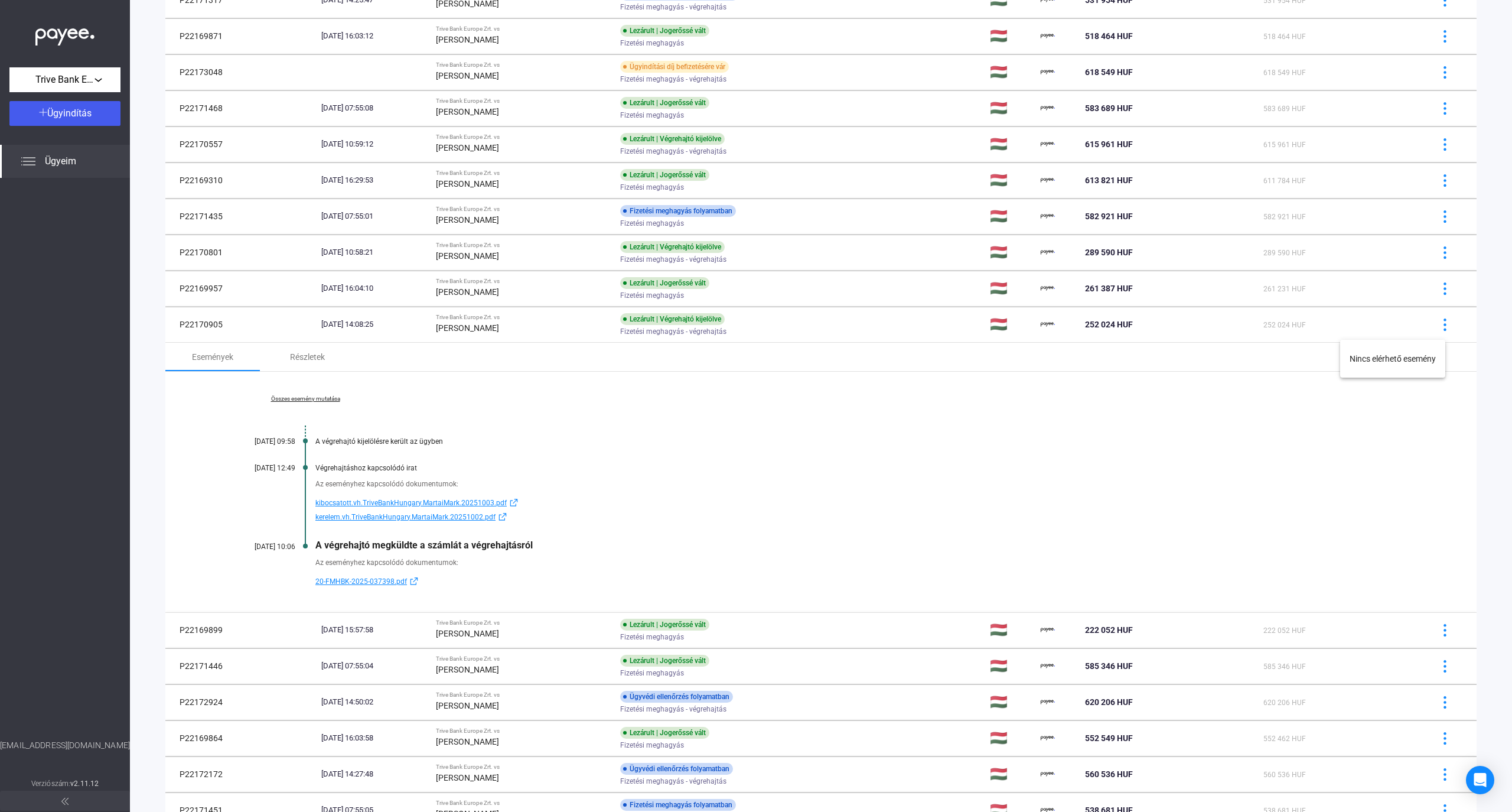
click at [369, 507] on div at bounding box center [756, 406] width 1512 height 812
click at [468, 507] on span "kibocsatott.vh.TriveBankHungary.MartaiMark.20251003.pdf" at bounding box center [412, 502] width 192 height 14
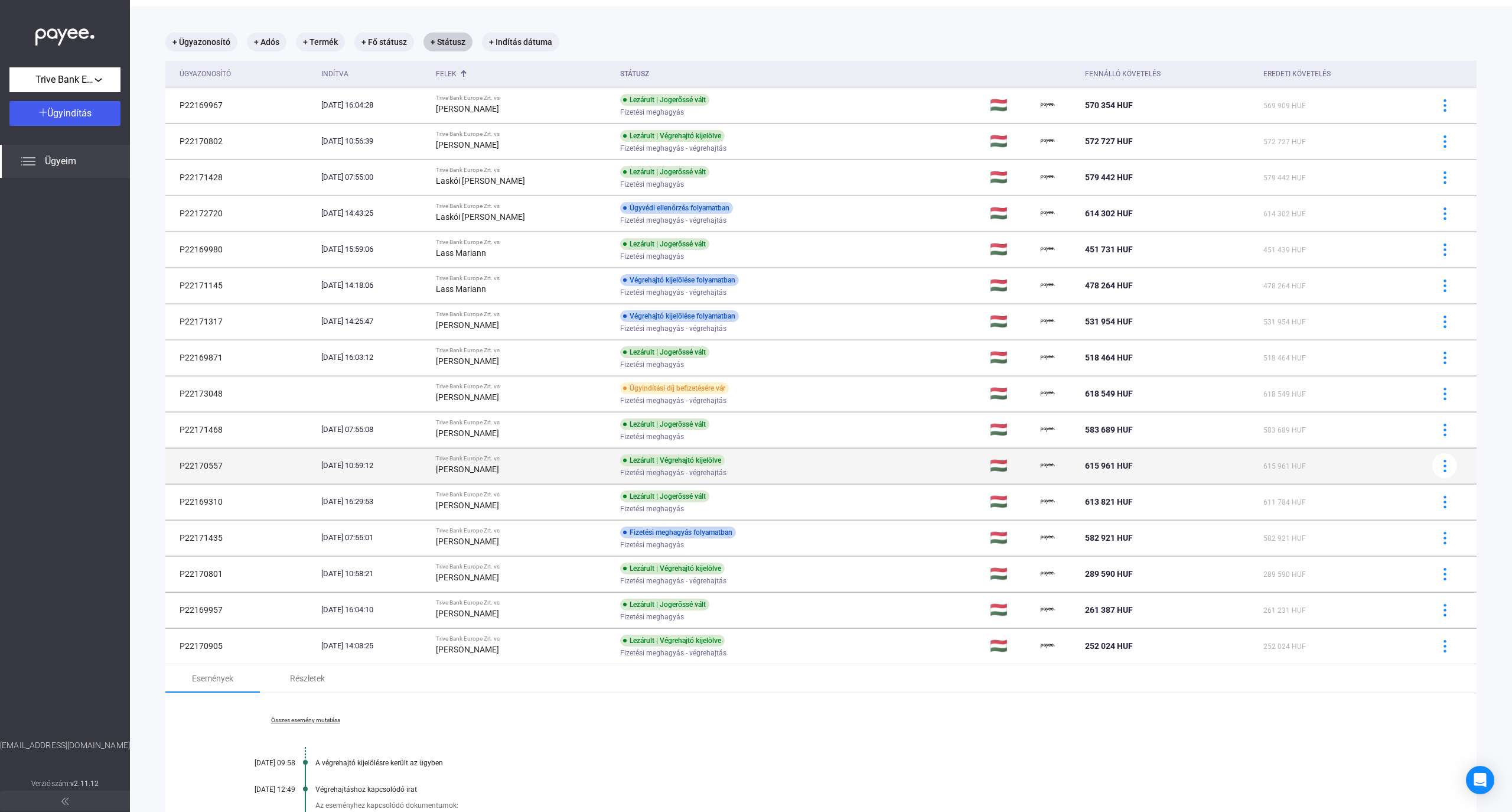
scroll to position [0, 0]
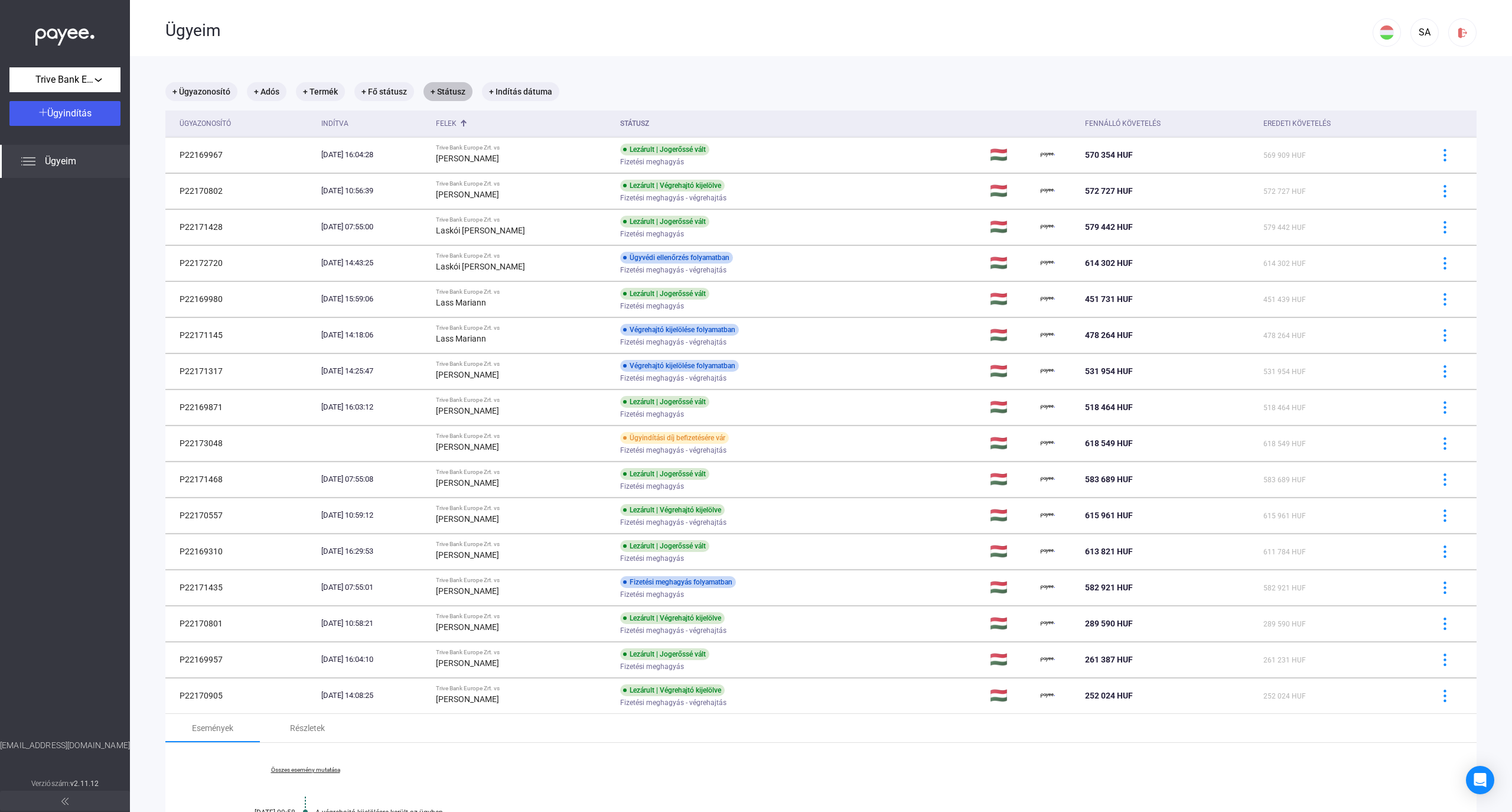
click at [448, 93] on mat-chip "+ Státusz" at bounding box center [449, 91] width 49 height 18
